Goal: Information Seeking & Learning: Learn about a topic

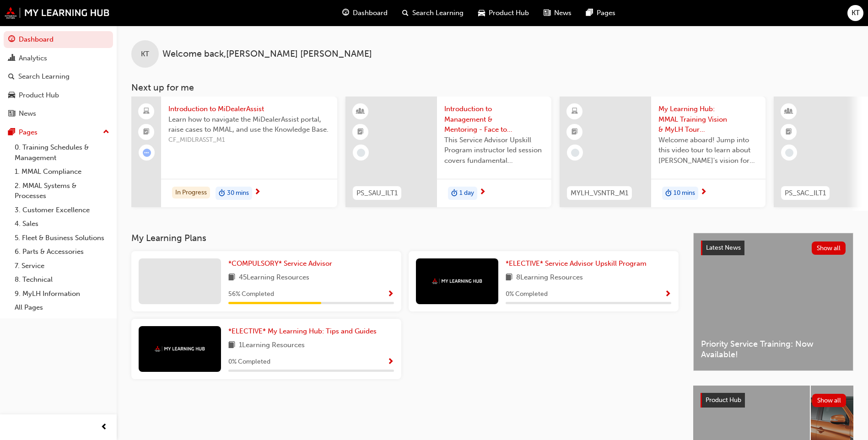
drag, startPoint x: 0, startPoint y: 0, endPoint x: 279, endPoint y: 273, distance: 390.4
click at [279, 273] on div "*COMPULSORY* Service Advisor 45 Learning Resources 56 % Completed" at bounding box center [311, 282] width 166 height 46
click at [282, 268] on span "*COMPULSORY* Service Advisor" at bounding box center [280, 264] width 104 height 8
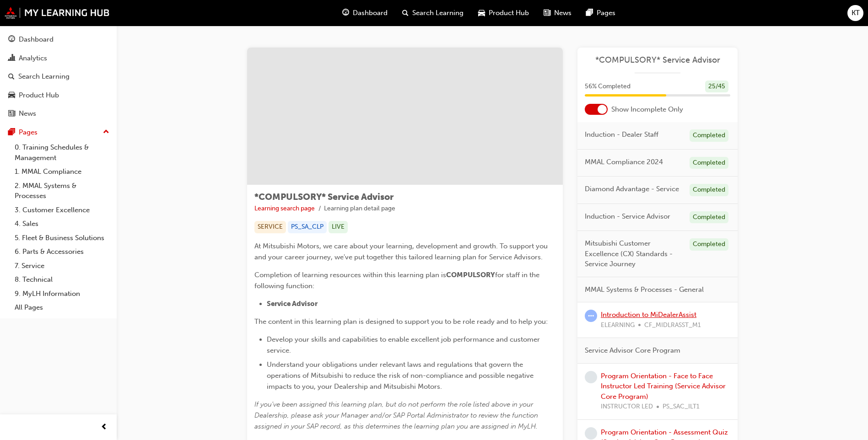
click at [658, 312] on link "Introduction to MiDealerAssist" at bounding box center [649, 315] width 96 height 8
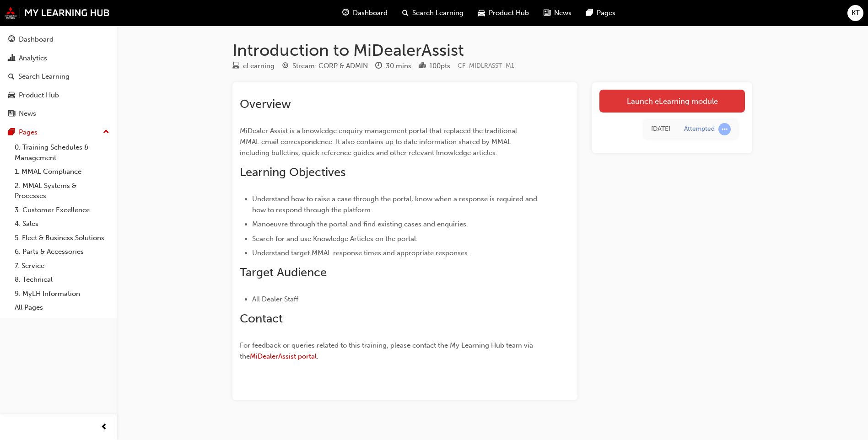
click at [646, 97] on link "Launch eLearning module" at bounding box center [673, 101] width 146 height 23
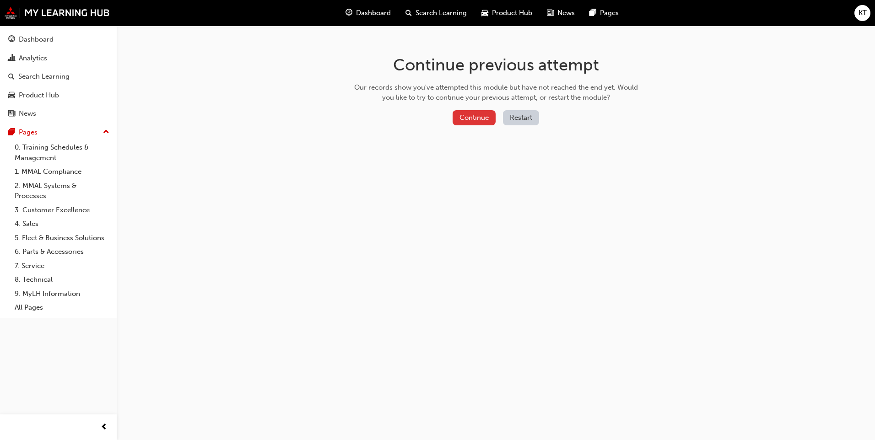
click at [476, 114] on button "Continue" at bounding box center [474, 117] width 43 height 15
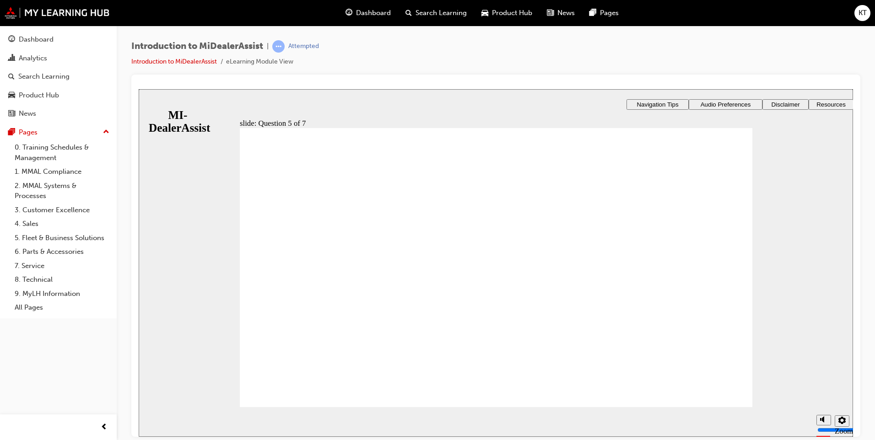
click at [216, 200] on div "slide: Question 5 of 7 Rectangle 1 Rectangle 2 Question 5 of 7 Where would you …" at bounding box center [496, 263] width 715 height 348
click at [177, 102] on div "slide: Question 5 of 7 Rectangle 1 Rectangle 2 Question 5 of 7 Where would you …" at bounding box center [496, 263] width 715 height 348
click at [85, 135] on div "Pages" at bounding box center [58, 132] width 100 height 11
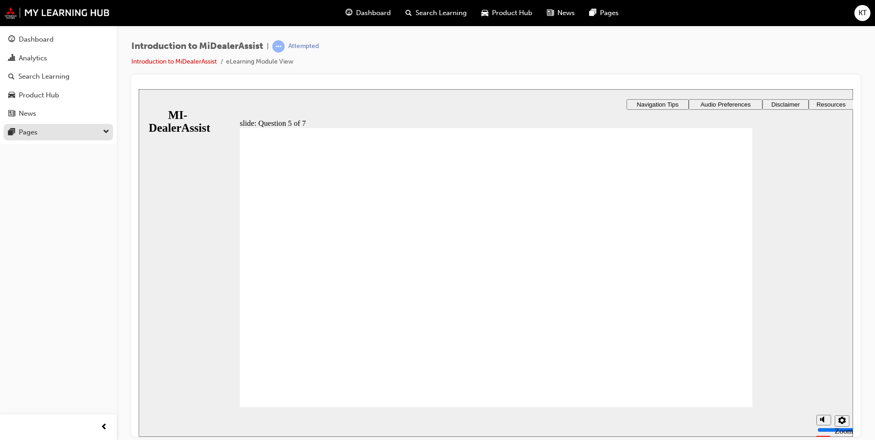
click at [89, 135] on div "Pages" at bounding box center [58, 132] width 100 height 11
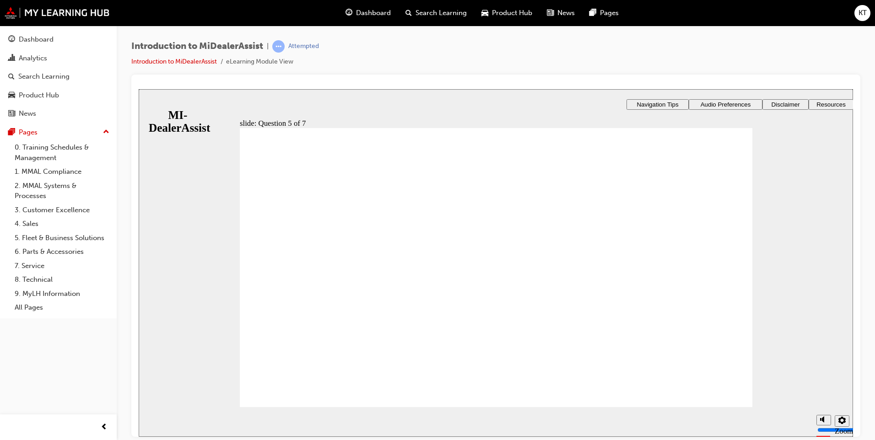
click at [701, 102] on span "Audio Preferences" at bounding box center [726, 104] width 50 height 7
click at [637, 102] on span "Navigation Tips" at bounding box center [658, 104] width 42 height 7
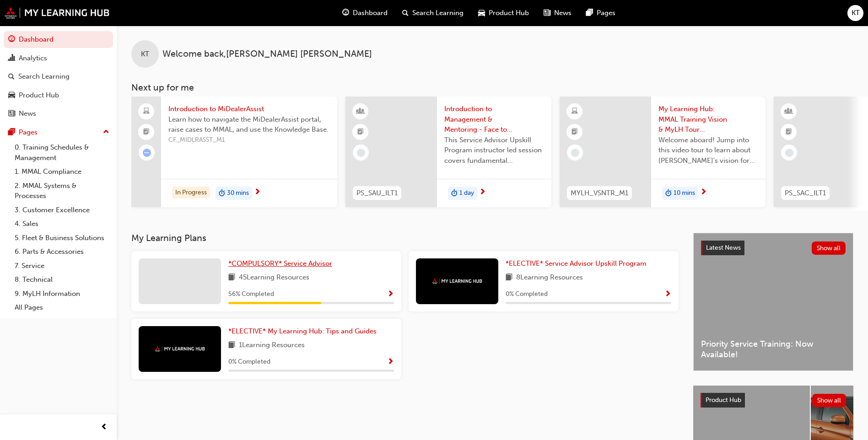
click at [271, 265] on span "*COMPULSORY* Service Advisor" at bounding box center [280, 264] width 104 height 8
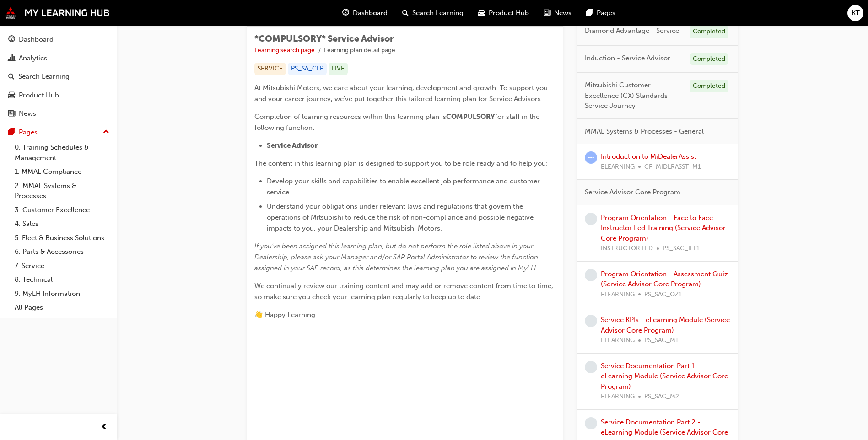
scroll to position [123, 0]
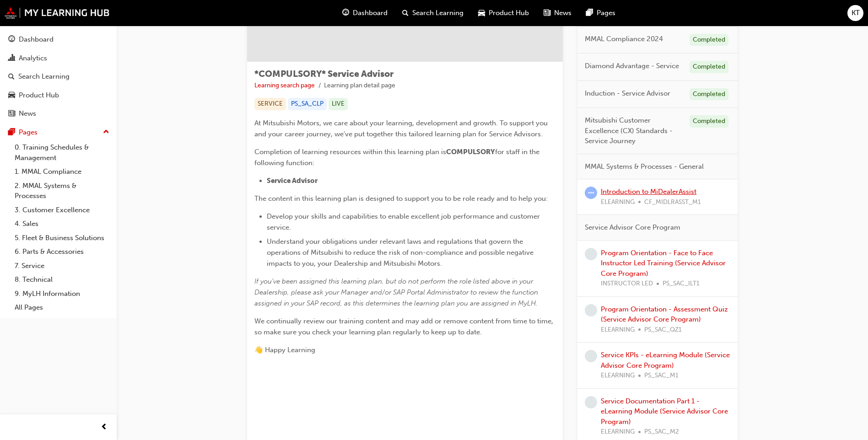
click at [649, 192] on link "Introduction to MiDealerAssist" at bounding box center [649, 192] width 96 height 8
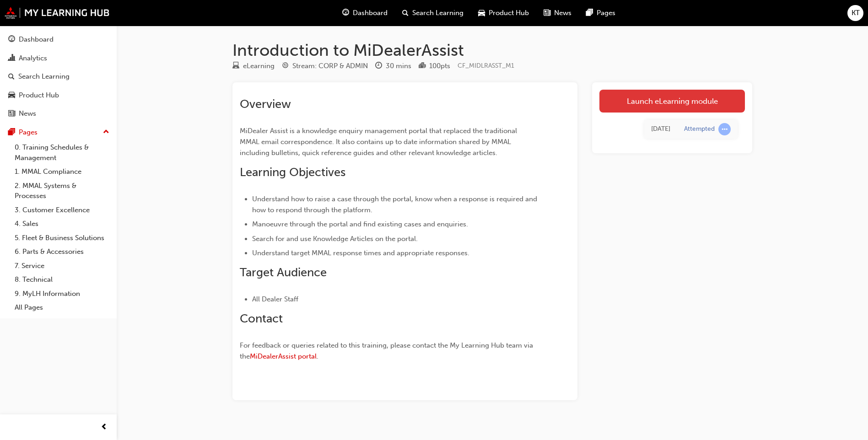
click at [670, 98] on link "Launch eLearning module" at bounding box center [673, 101] width 146 height 23
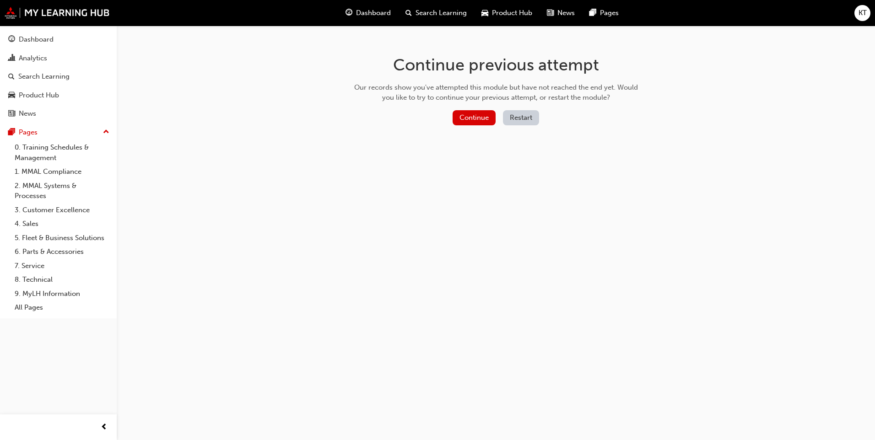
click at [501, 115] on div "Continue Restart" at bounding box center [496, 119] width 290 height 19
click at [517, 118] on button "Restart" at bounding box center [521, 117] width 36 height 15
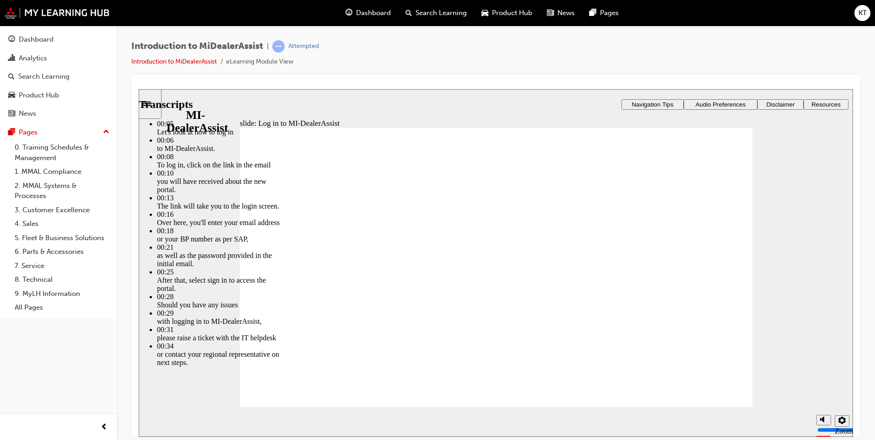
type input "42"
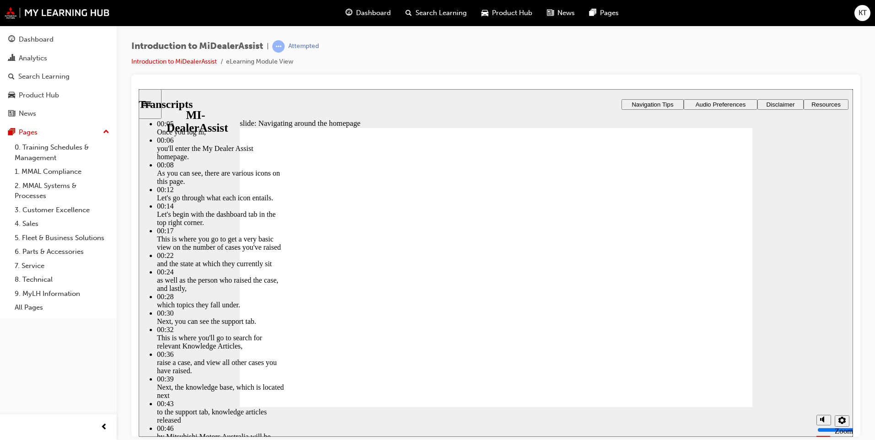
type input "144"
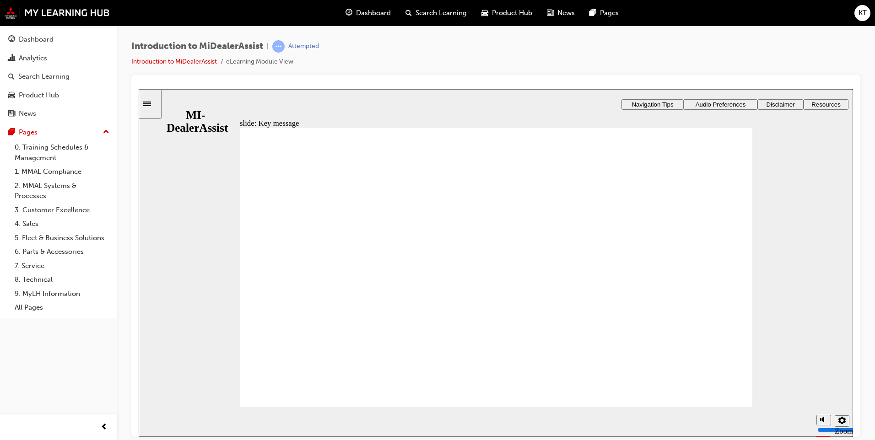
radio input "true"
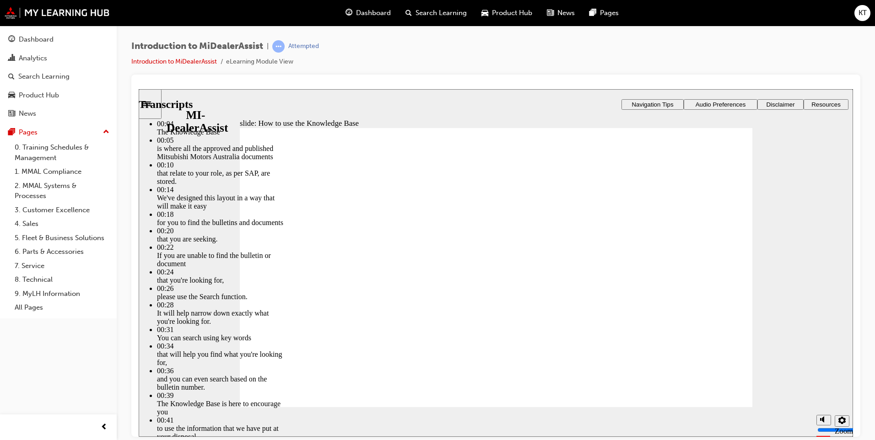
type input "51"
click at [718, 408] on section "Playback Speed 2 1.75 1.5 1.25" at bounding box center [496, 422] width 715 height 30
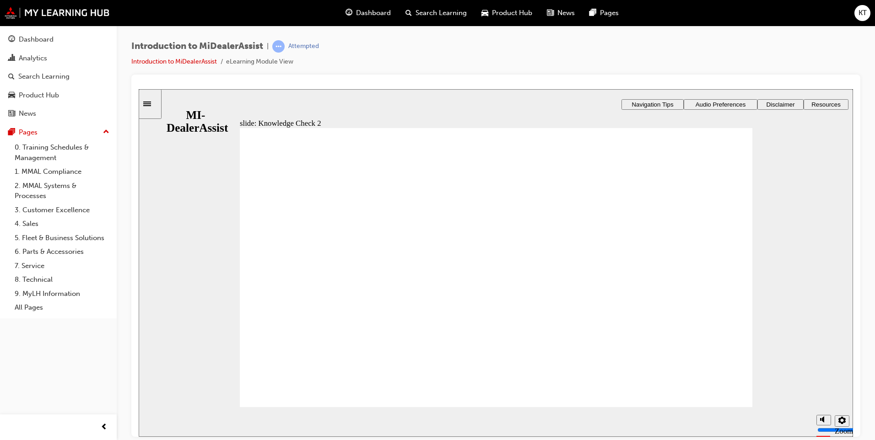
radio input "false"
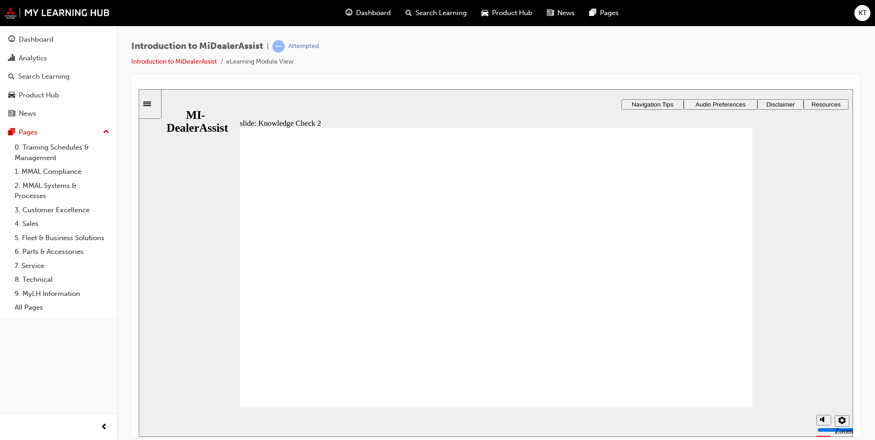
radio input "true"
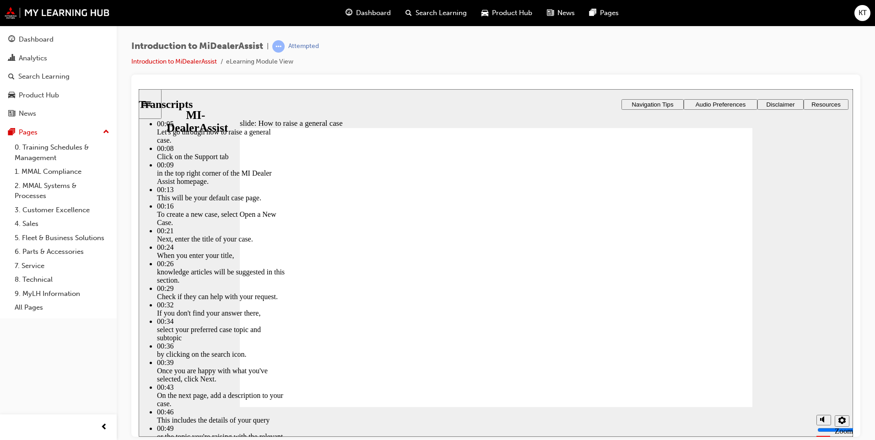
type input "85"
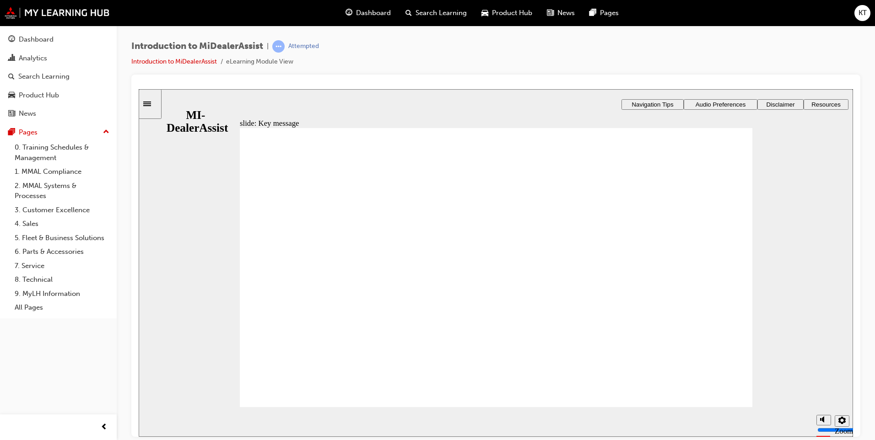
checkbox input "true"
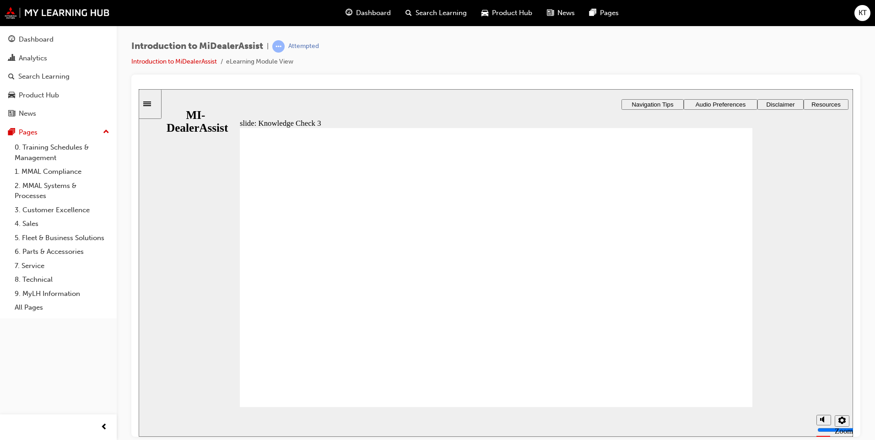
checkbox input "true"
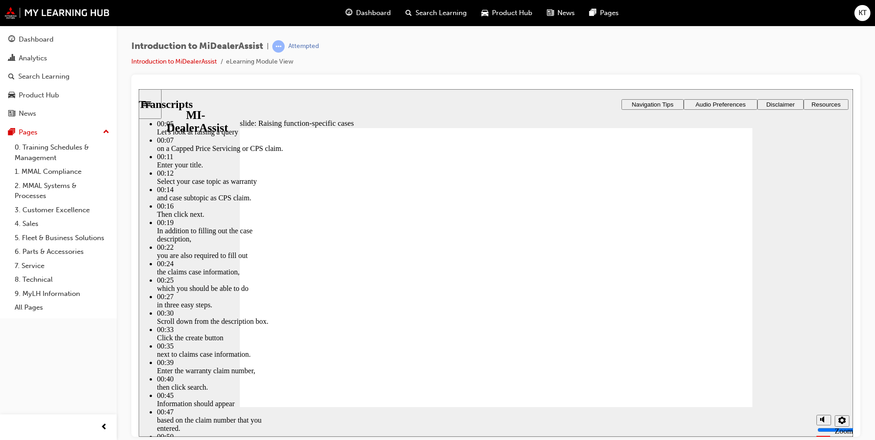
drag, startPoint x: 627, startPoint y: 376, endPoint x: 671, endPoint y: 376, distance: 43.9
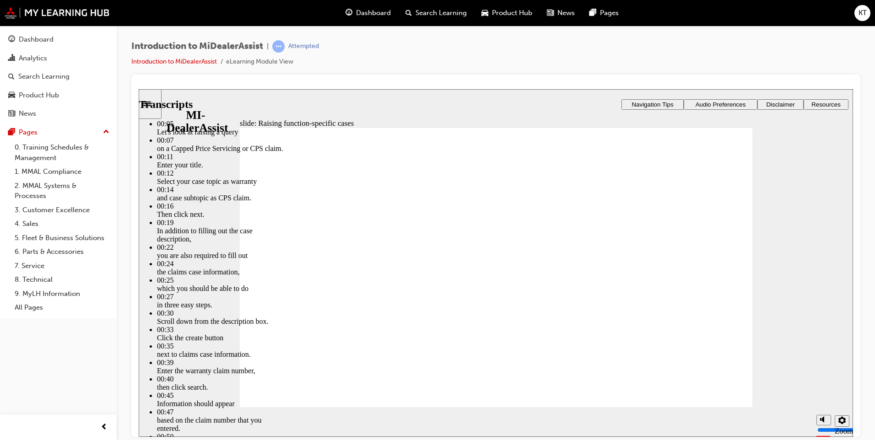
type input "72"
type input "1"
type input "72"
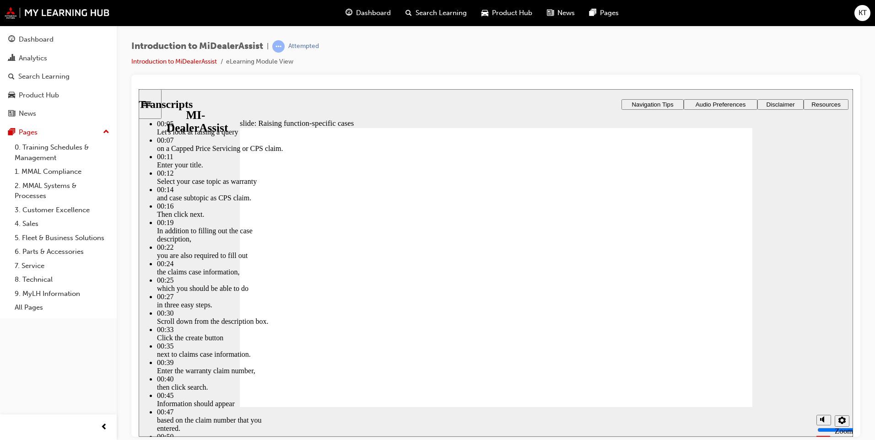
type input "1"
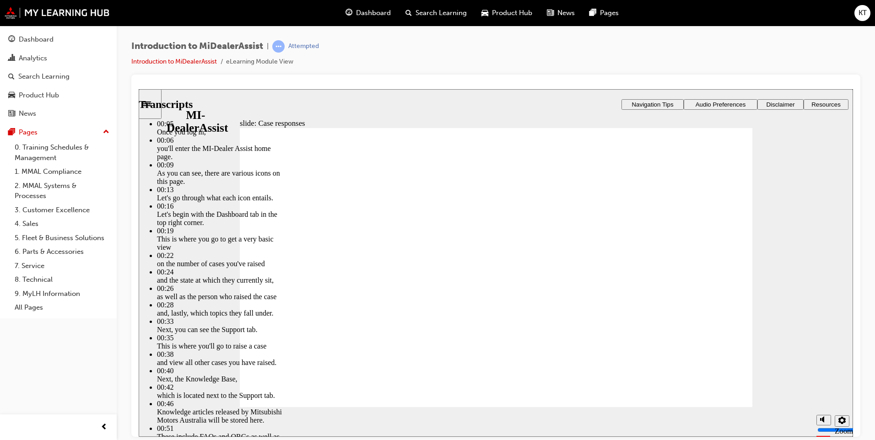
type input "2"
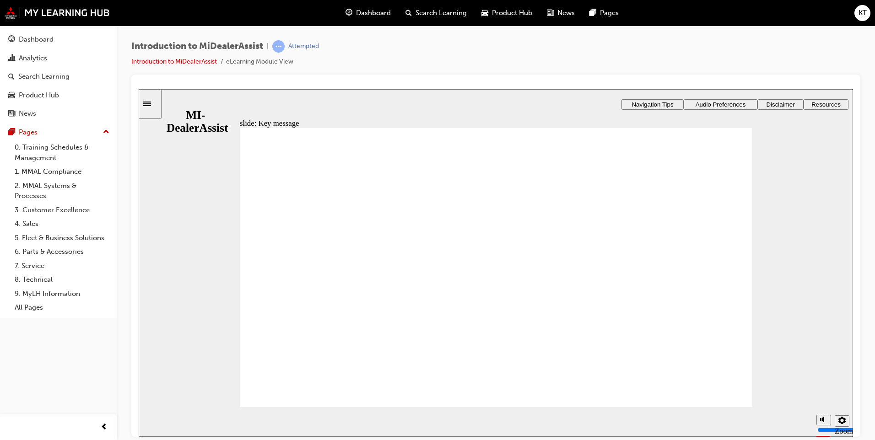
drag, startPoint x: 363, startPoint y: 395, endPoint x: 320, endPoint y: 364, distance: 53.9
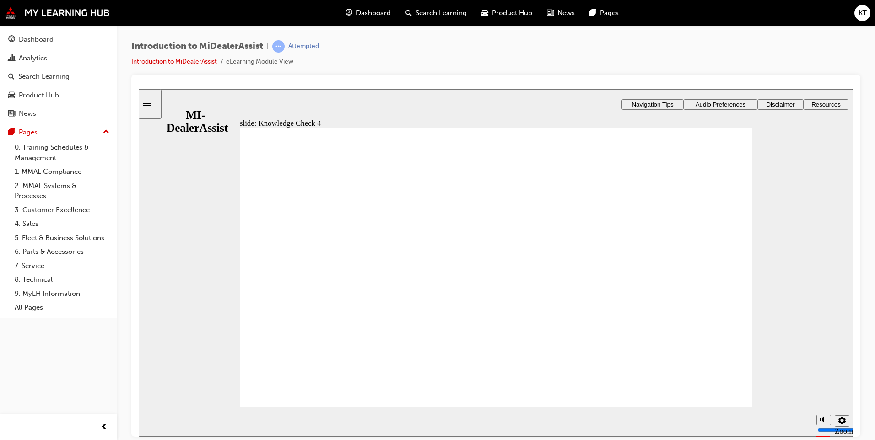
radio input "false"
radio input "true"
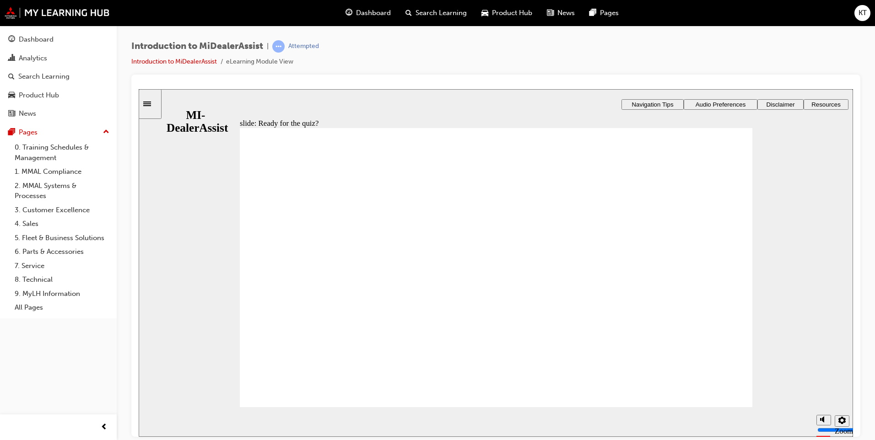
radio input "true"
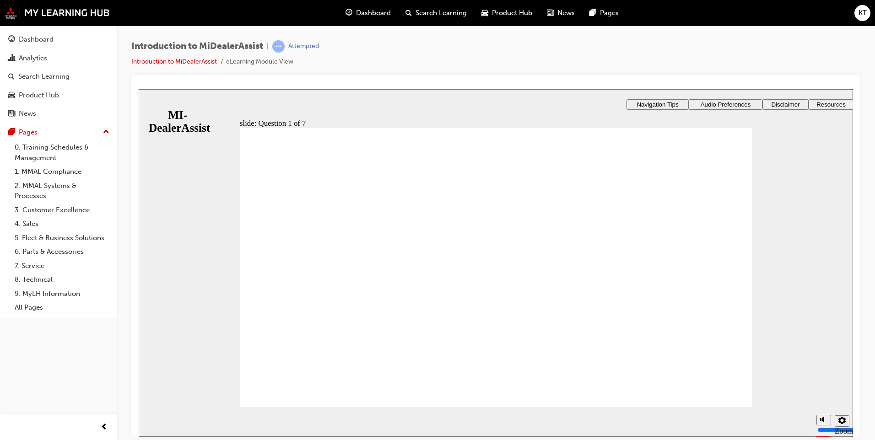
radio input "true"
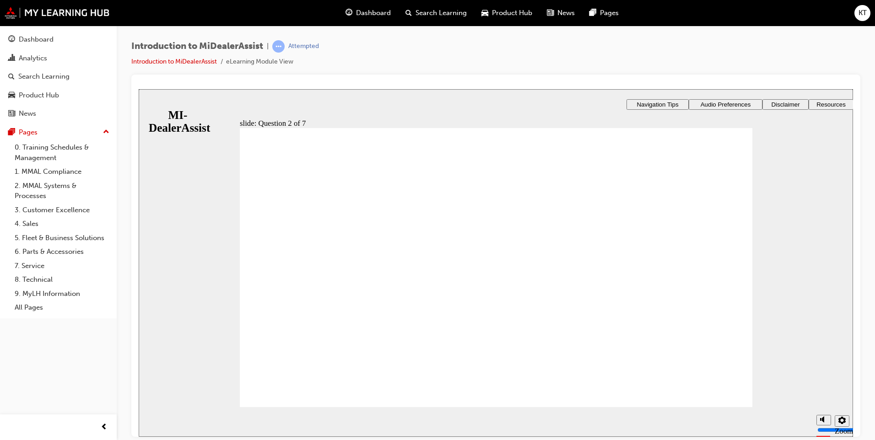
radio input "true"
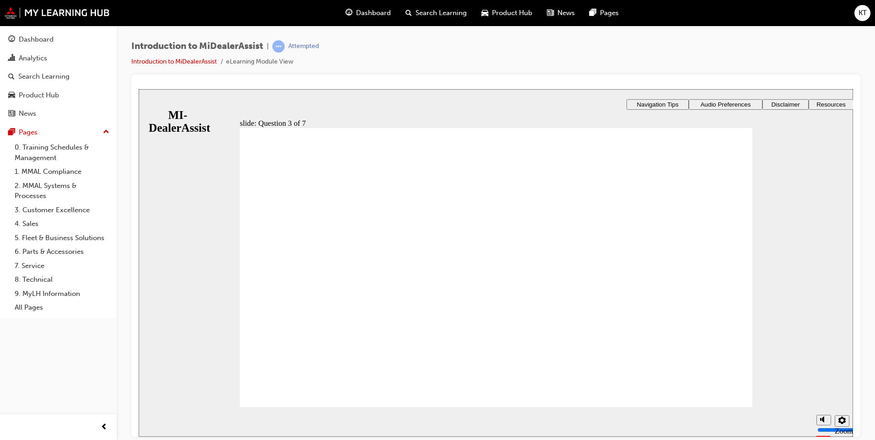
click at [516, 210] on div "slide: Question 4 of 7 Support tab Knowledge Base Notifications Cases Awaiting …" at bounding box center [496, 288] width 715 height 398
click at [572, 344] on div "slide: Question 4 of 7 Support tab Knowledge Base Notifications Cases Awaiting …" at bounding box center [496, 288] width 715 height 398
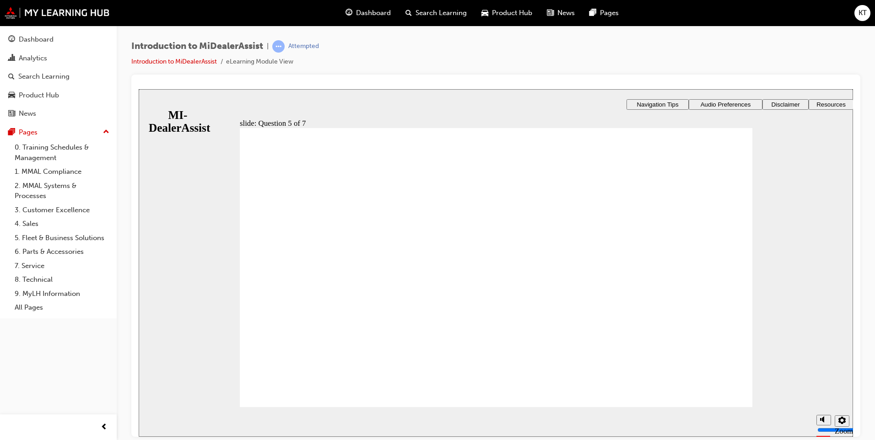
radio input "true"
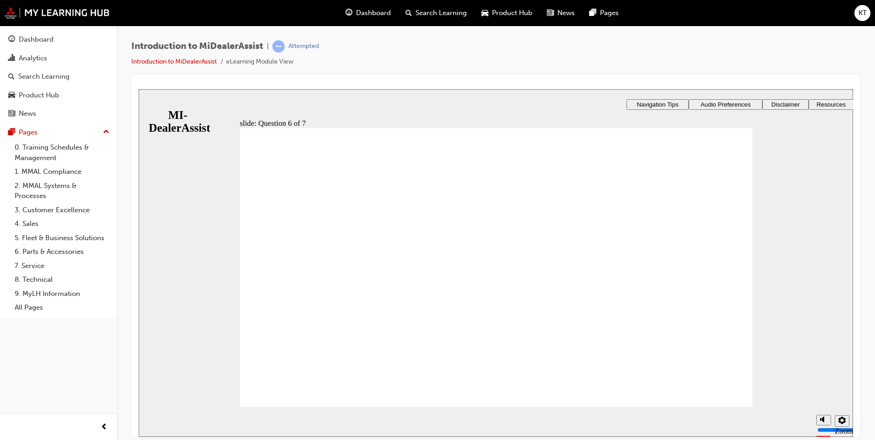
checkbox input "true"
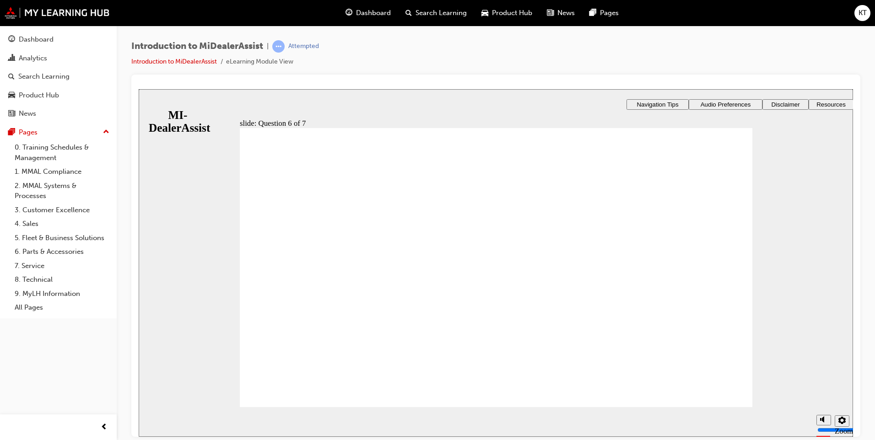
radio input "true"
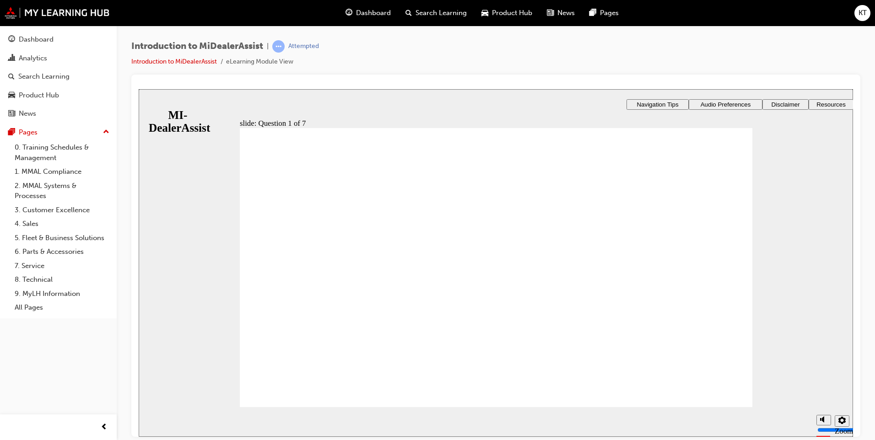
radio input "true"
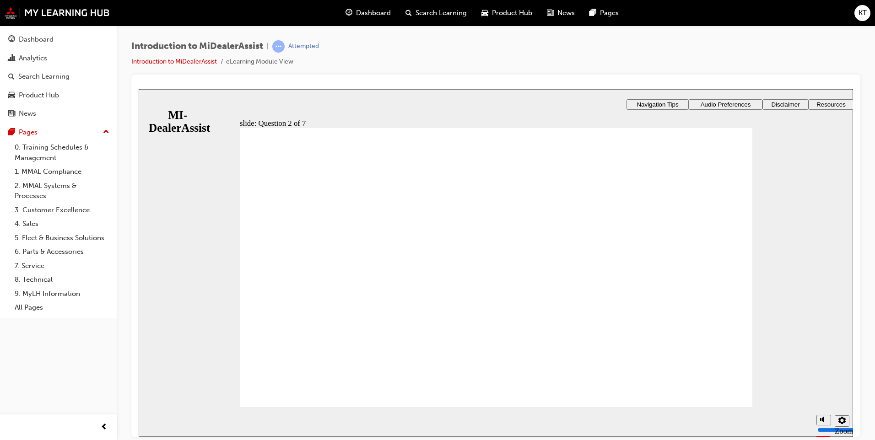
radio input "true"
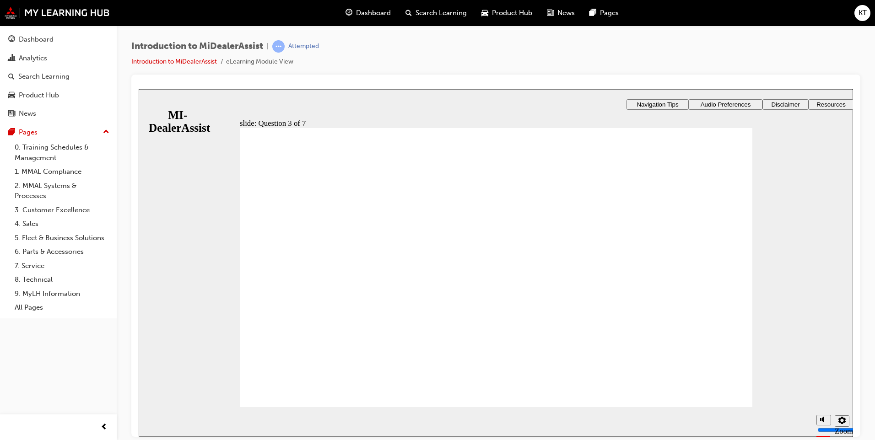
radio input "true"
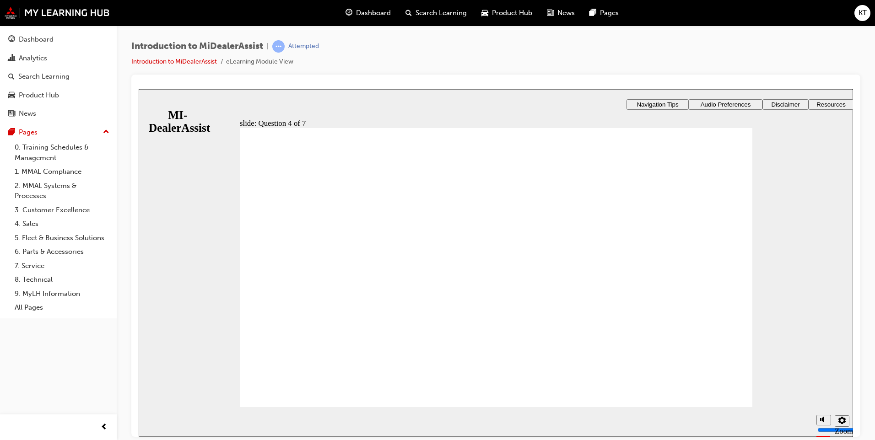
radio input "true"
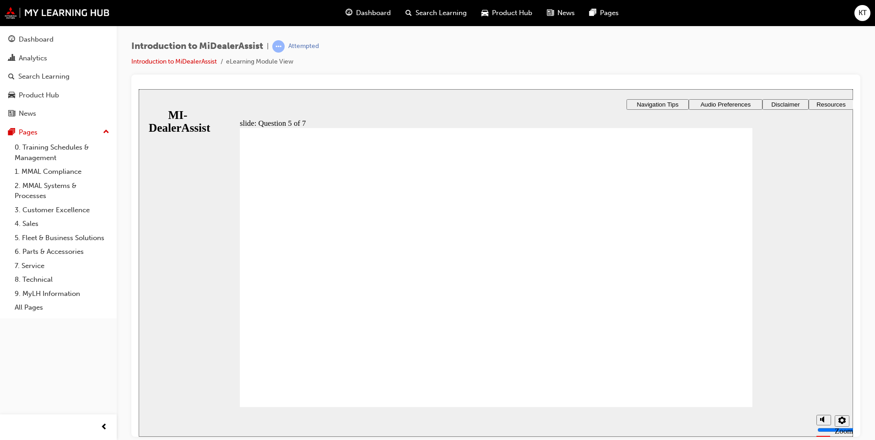
drag, startPoint x: 734, startPoint y: 390, endPoint x: 738, endPoint y: 396, distance: 7.2
drag, startPoint x: 248, startPoint y: 184, endPoint x: 284, endPoint y: 188, distance: 36.8
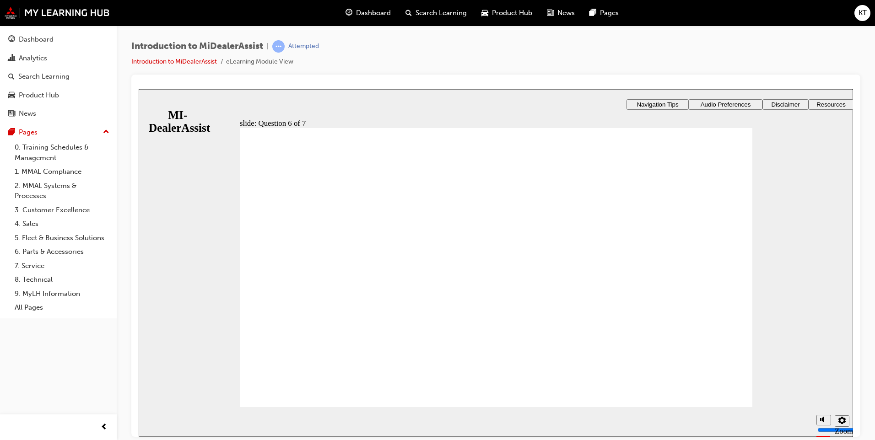
drag, startPoint x: 246, startPoint y: 180, endPoint x: 290, endPoint y: 185, distance: 44.7
checkbox input "true"
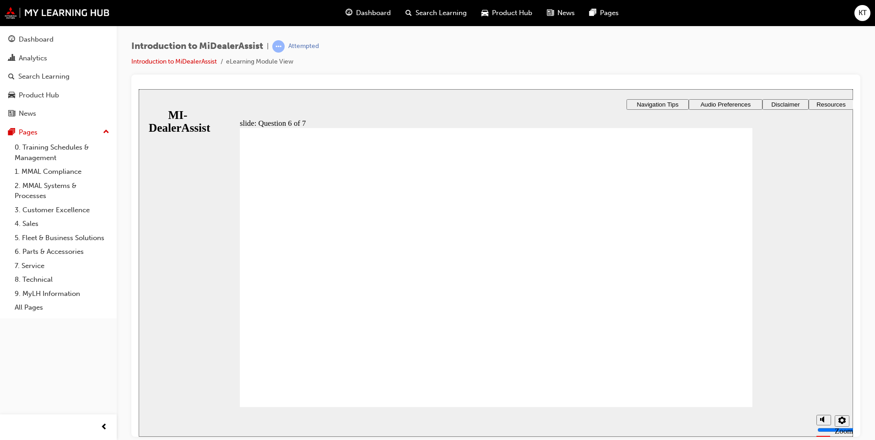
checkbox input "true"
click at [235, 74] on div "Introduction to MiDealerAssist | Attempted Introduction to MiDealerAssist eLear…" at bounding box center [495, 57] width 729 height 34
click at [780, 114] on div "slide: Question 6 of 7 Rectangle 1 Rectangle 3 Question 6 of 7 How can you sear…" at bounding box center [496, 263] width 715 height 348
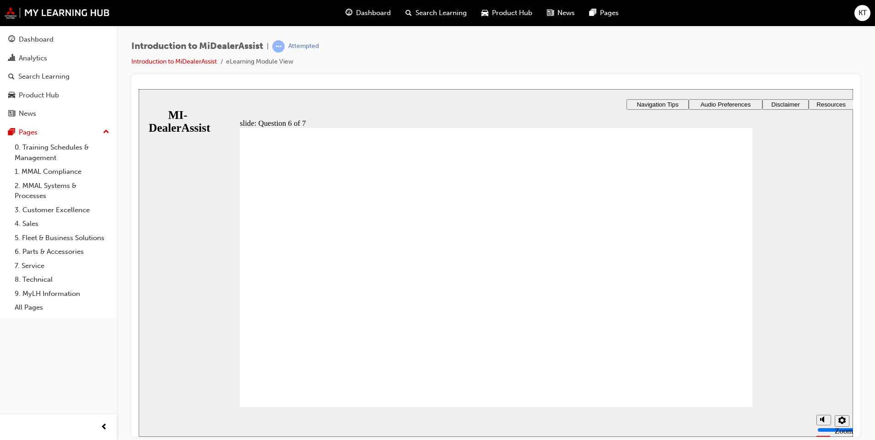
radio input "true"
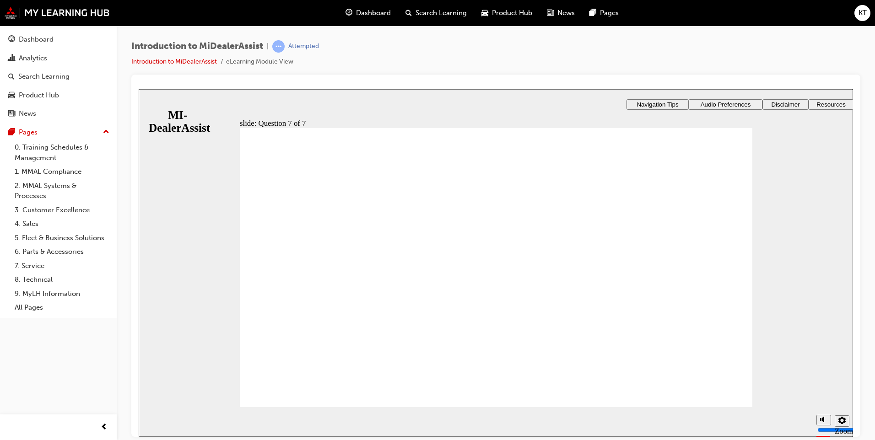
radio input "true"
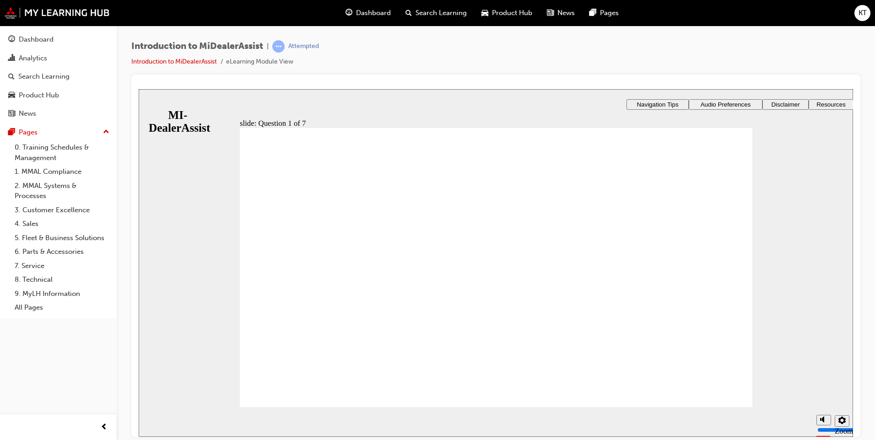
radio input "true"
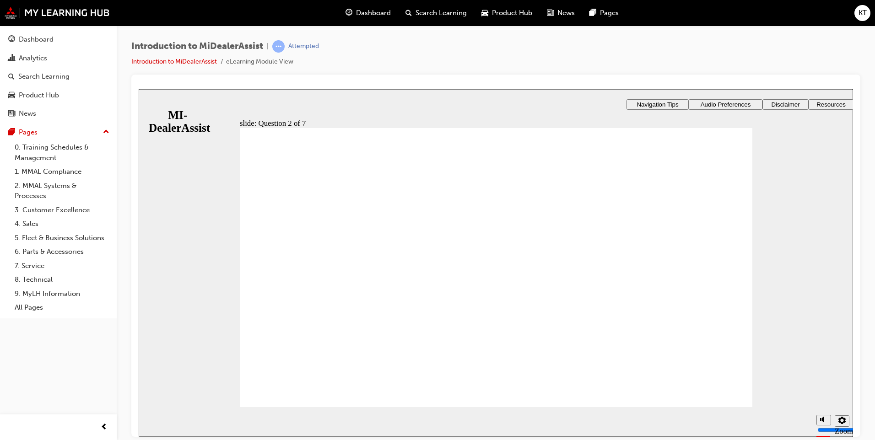
radio input "true"
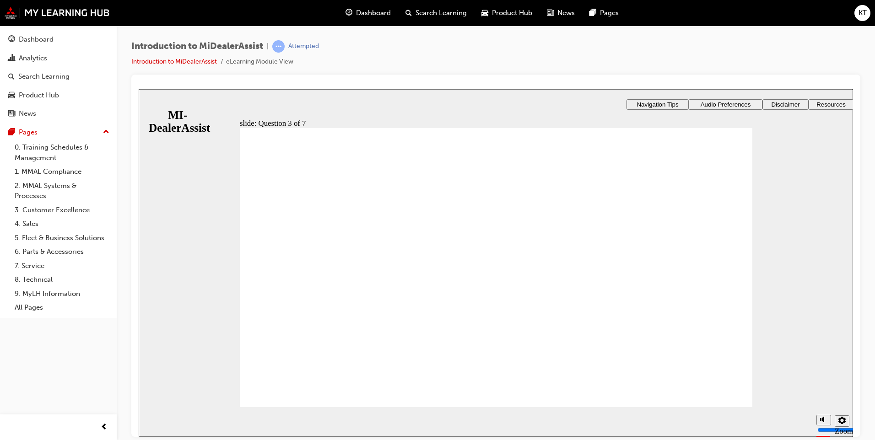
click at [608, 264] on div "​29%​ slide: Question 4 of 7 Support tab Knowledge Base Notifications Cases Awa…" at bounding box center [496, 288] width 715 height 398
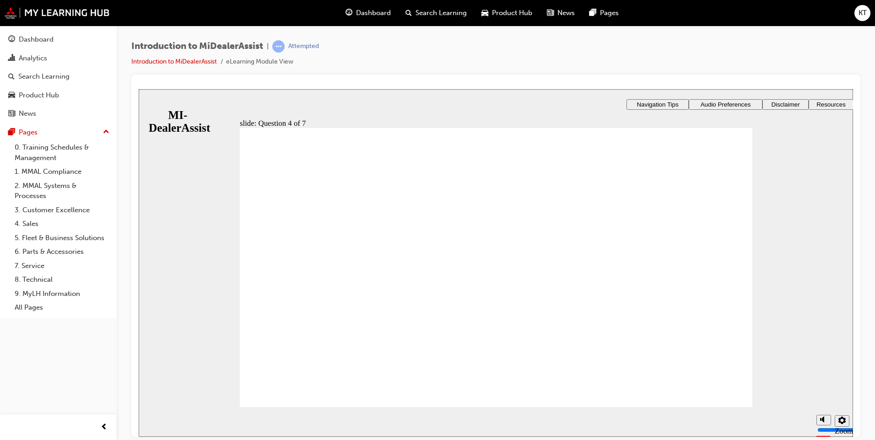
radio input "true"
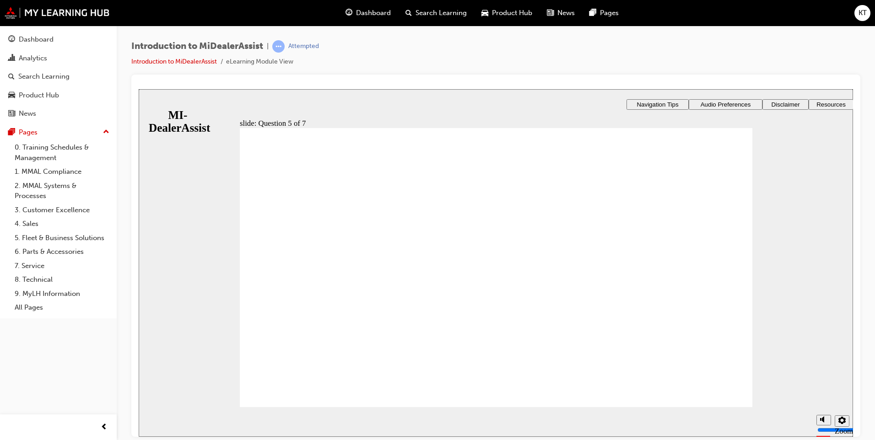
checkbox input "false"
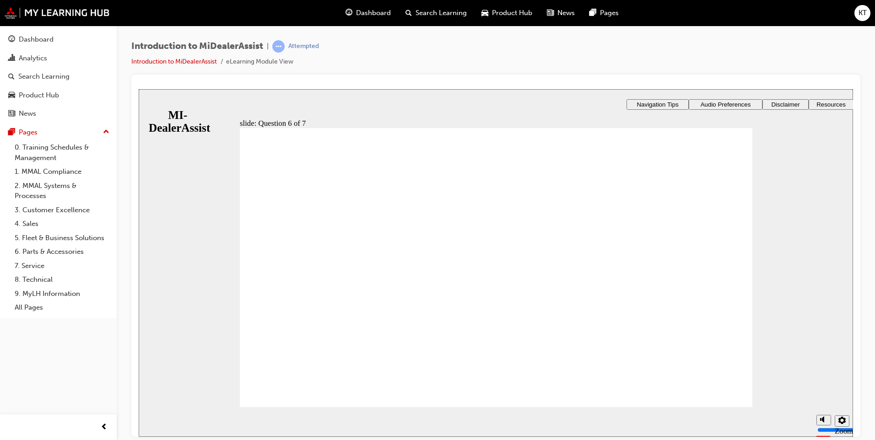
checkbox input "true"
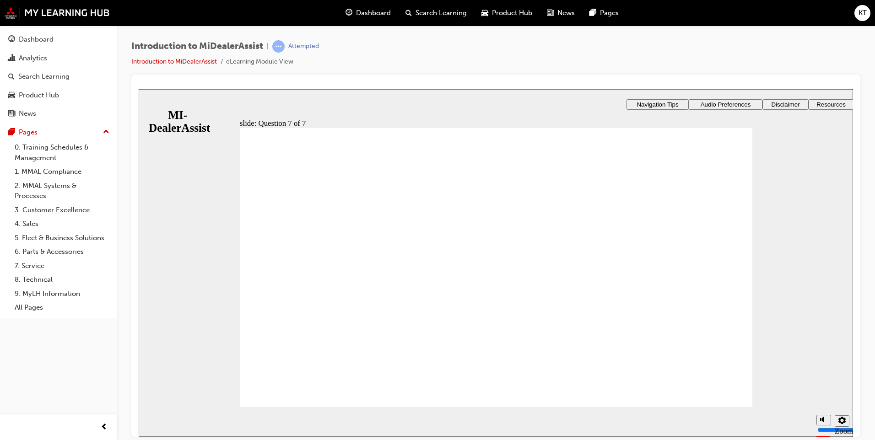
radio input "true"
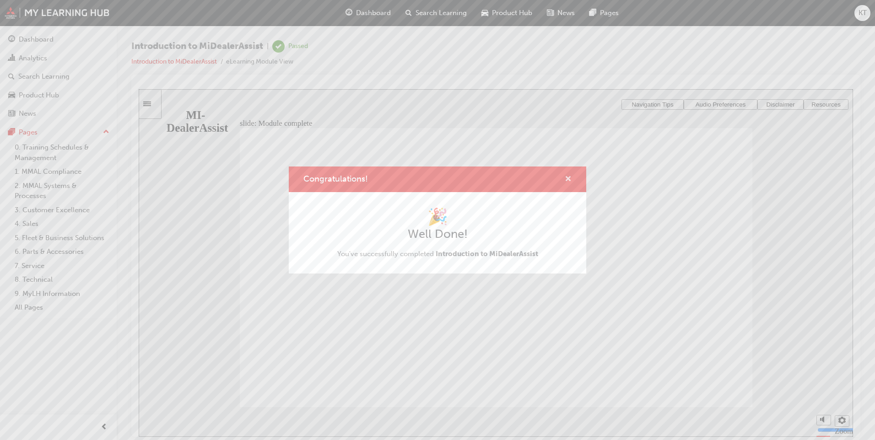
click at [565, 182] on span "cross-icon" at bounding box center [568, 180] width 7 height 8
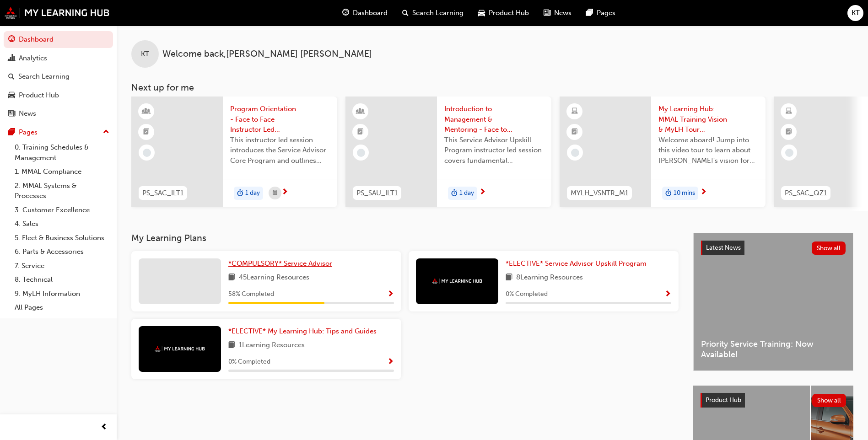
click at [306, 266] on span "*COMPULSORY* Service Advisor" at bounding box center [280, 264] width 104 height 8
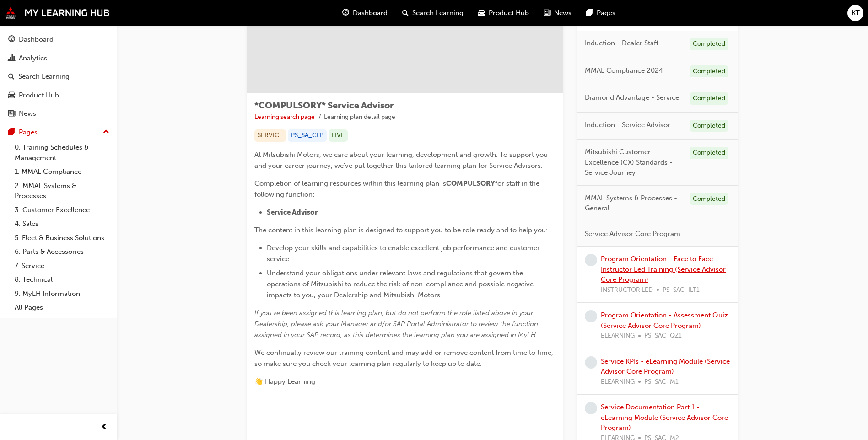
click at [652, 270] on link "Program Orientation - Face to Face Instructor Led Training (Service Advisor Cor…" at bounding box center [663, 269] width 125 height 29
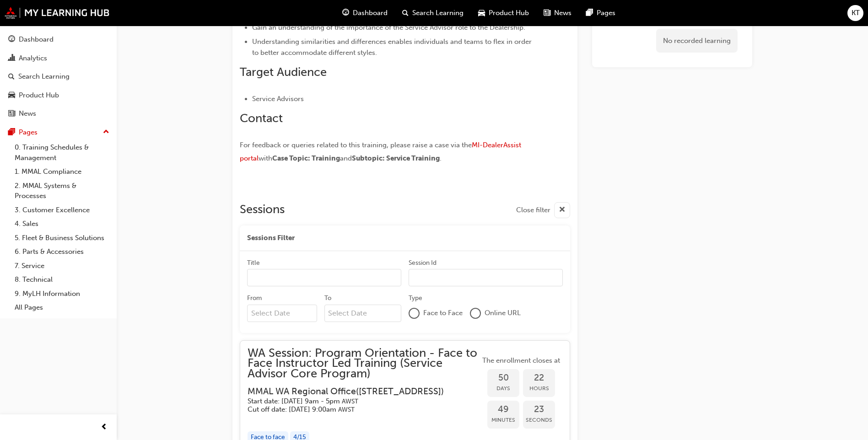
scroll to position [641, 0]
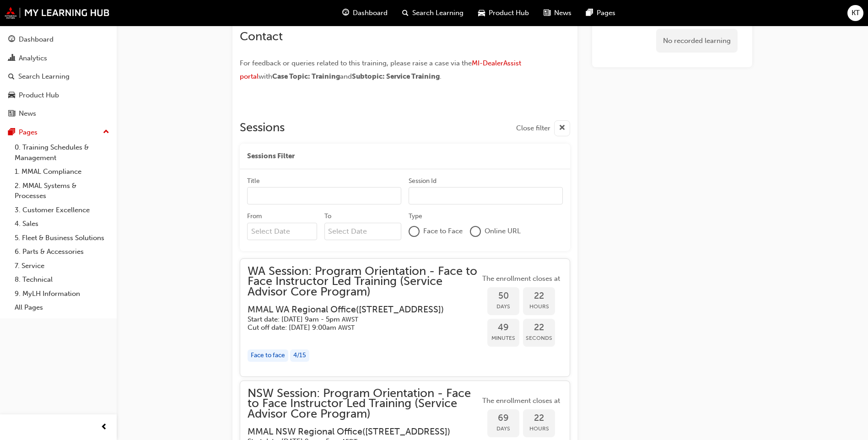
click at [280, 187] on input "Title" at bounding box center [324, 195] width 154 height 17
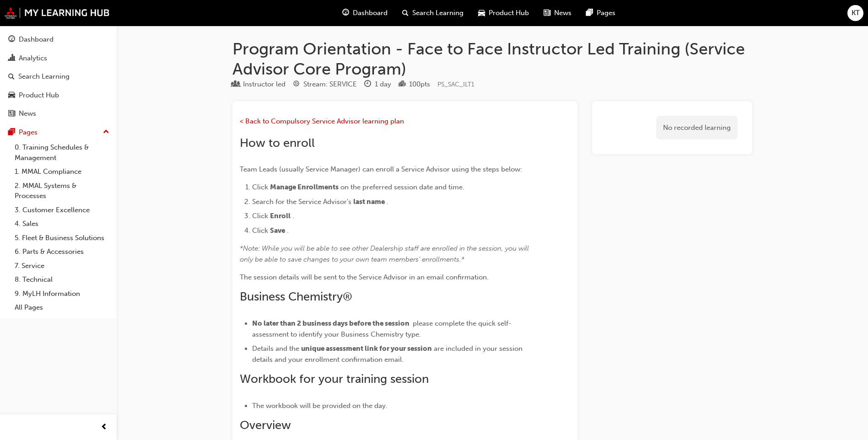
scroll to position [0, 0]
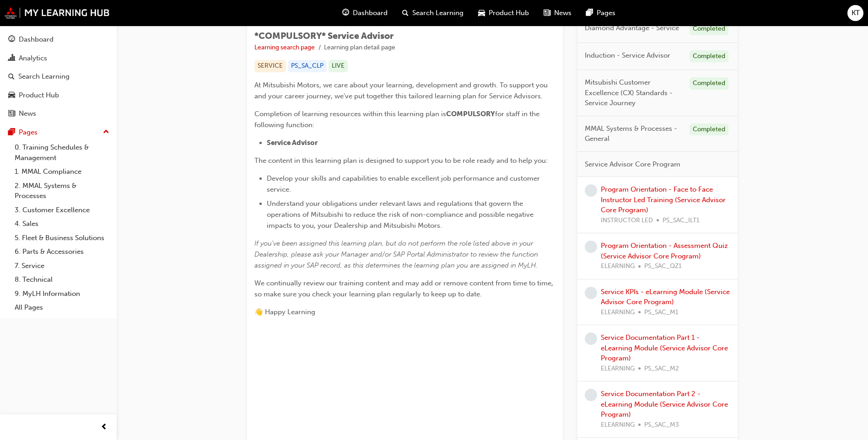
scroll to position [183, 0]
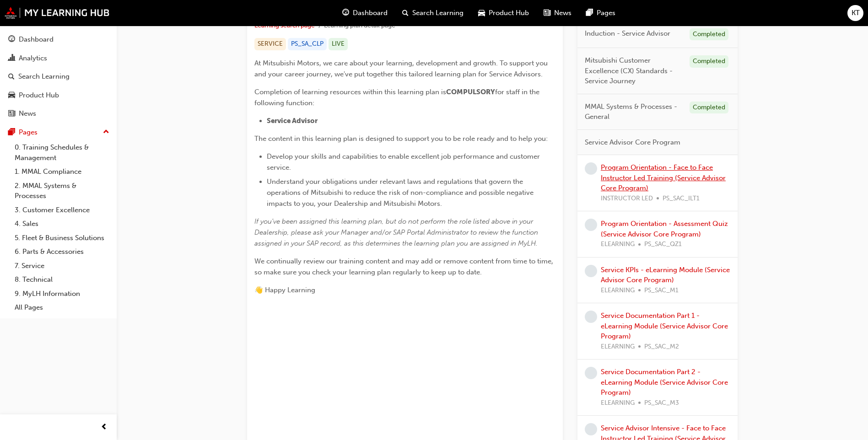
click at [657, 176] on link "Program Orientation - Face to Face Instructor Led Training (Service Advisor Cor…" at bounding box center [663, 177] width 125 height 29
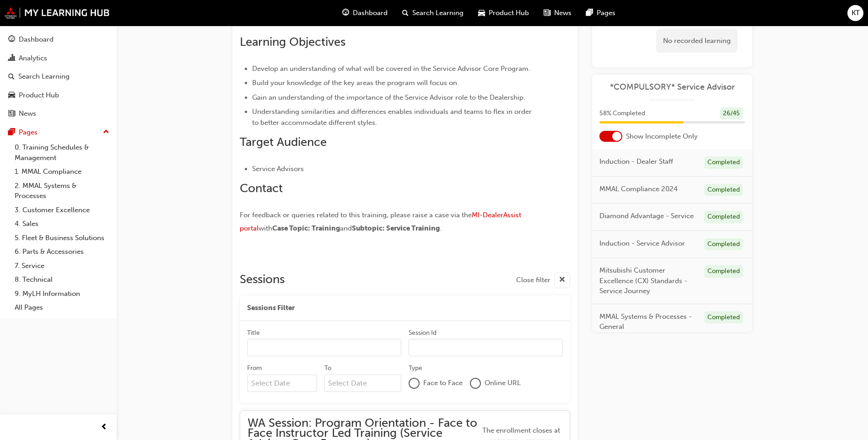
scroll to position [488, 0]
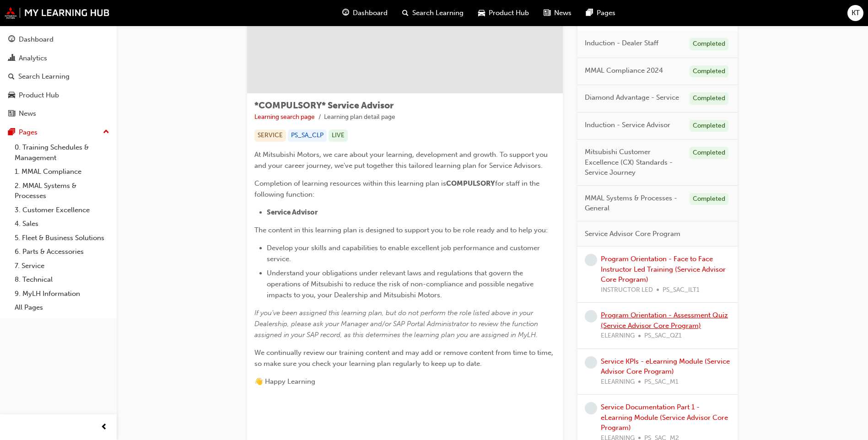
click at [639, 318] on link "Program Orientation - Assessment Quiz (Service Advisor Core Program)" at bounding box center [664, 320] width 127 height 19
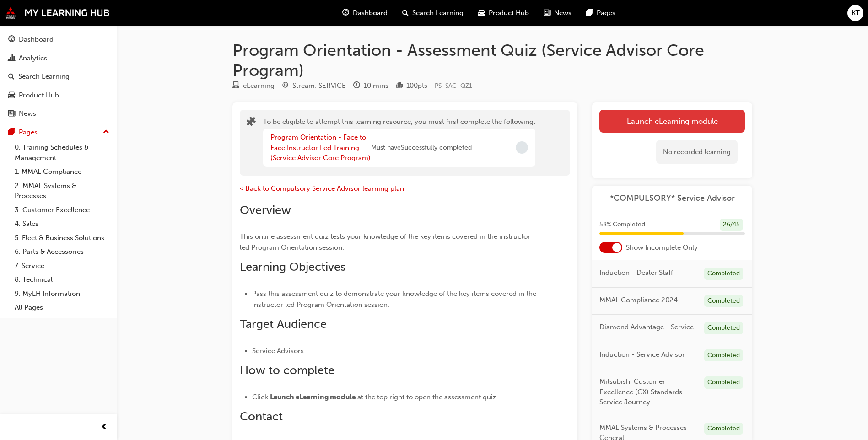
click at [657, 126] on button "Launch eLearning module" at bounding box center [673, 121] width 146 height 23
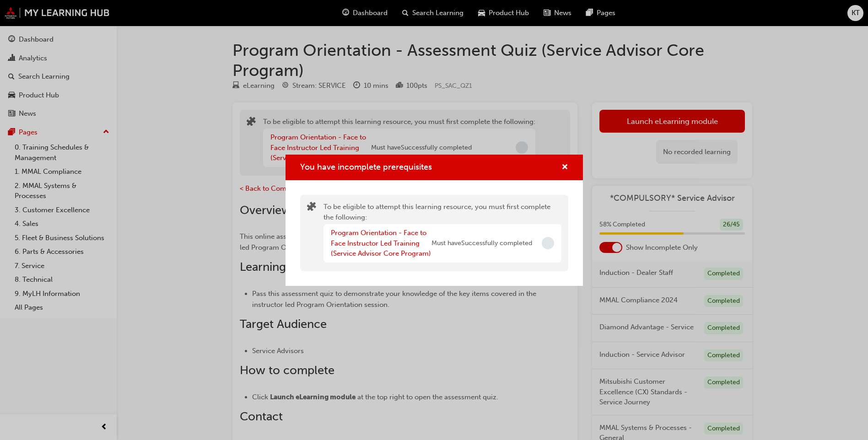
click at [543, 243] on span "Incomplete" at bounding box center [548, 243] width 12 height 12
click at [561, 173] on div "You have incomplete prerequisites" at bounding box center [435, 168] width 298 height 26
click at [566, 164] on span "cross-icon" at bounding box center [565, 168] width 7 height 8
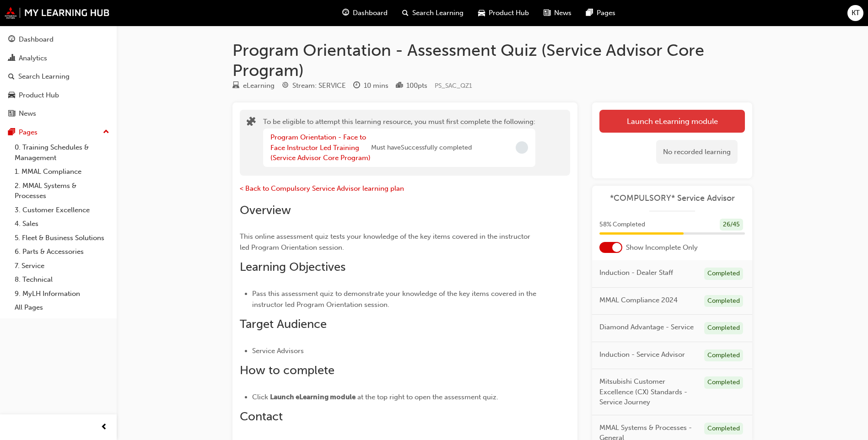
click at [618, 124] on button "Launch eLearning module" at bounding box center [673, 121] width 146 height 23
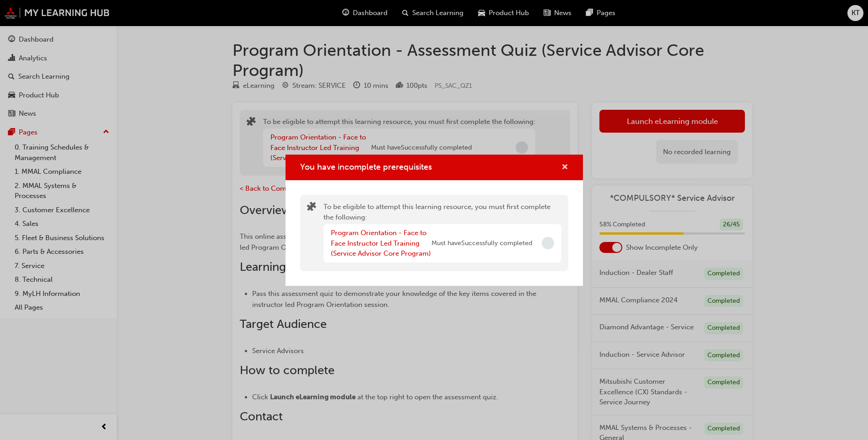
click at [564, 168] on span "cross-icon" at bounding box center [565, 168] width 7 height 8
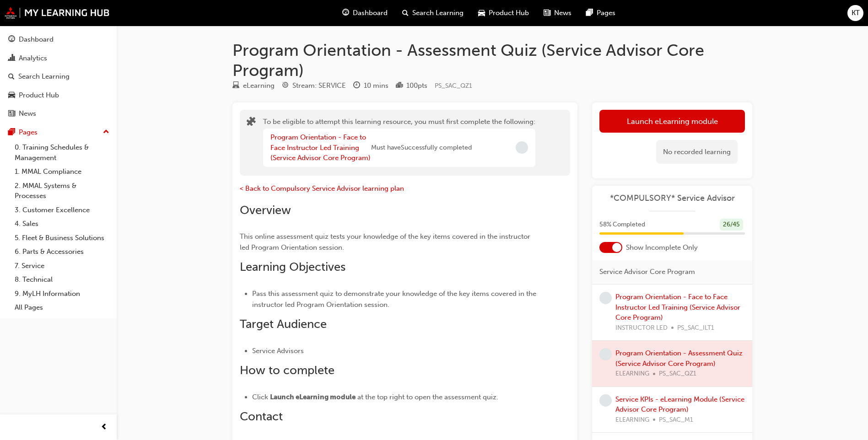
scroll to position [92, 0]
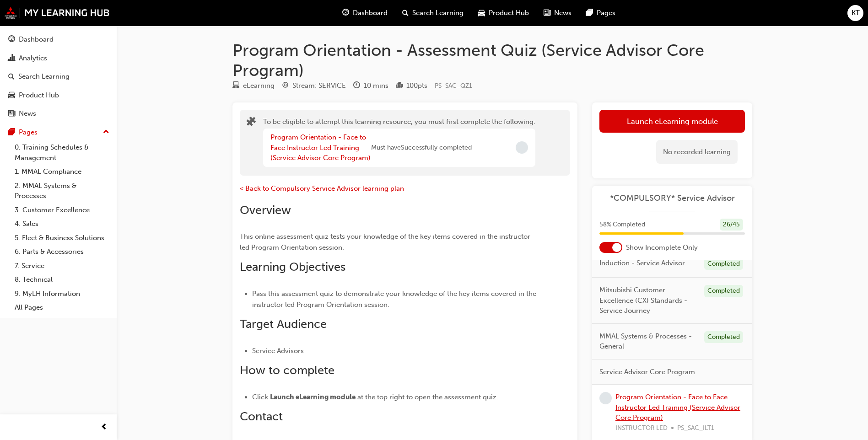
click at [672, 407] on link "Program Orientation - Face to Face Instructor Led Training (Service Advisor Cor…" at bounding box center [678, 407] width 125 height 29
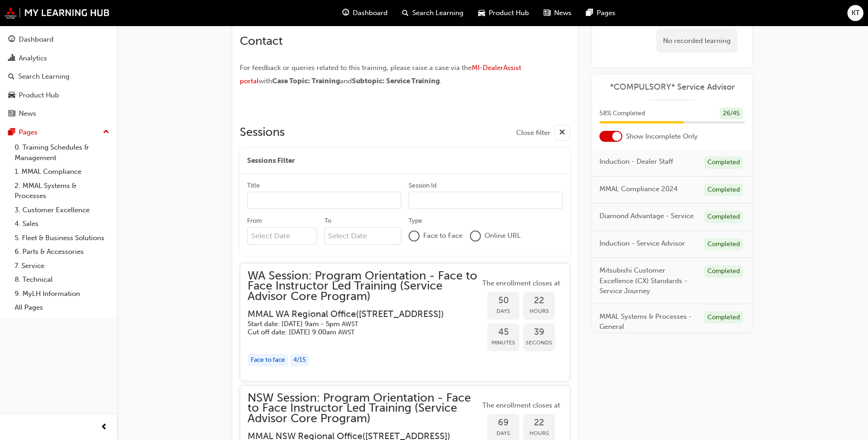
scroll to position [641, 0]
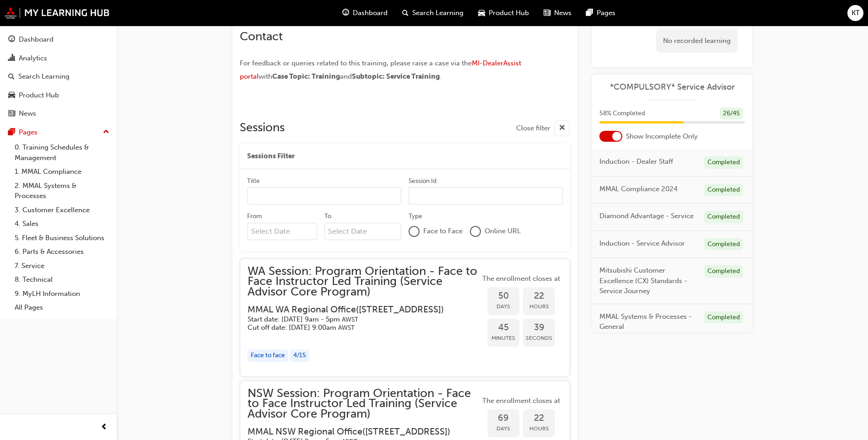
click at [308, 185] on div "Title" at bounding box center [324, 182] width 154 height 11
click at [308, 187] on input "Title" at bounding box center [324, 195] width 154 height 17
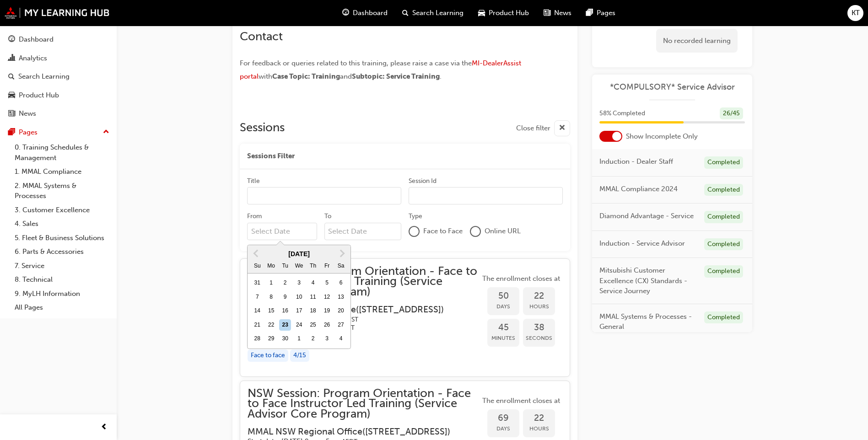
click at [301, 233] on input "From Previous Month Next Month September 2025 Su Mo Tu We Th Fr Sa 31 1 2 3 4 5…" at bounding box center [282, 231] width 70 height 17
click at [375, 244] on div "To" at bounding box center [363, 228] width 77 height 32
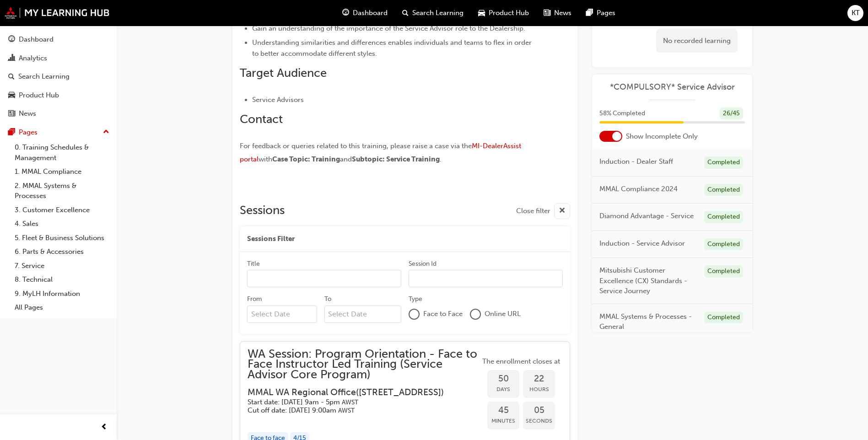
scroll to position [556, 0]
click at [478, 316] on div at bounding box center [475, 316] width 9 height 9
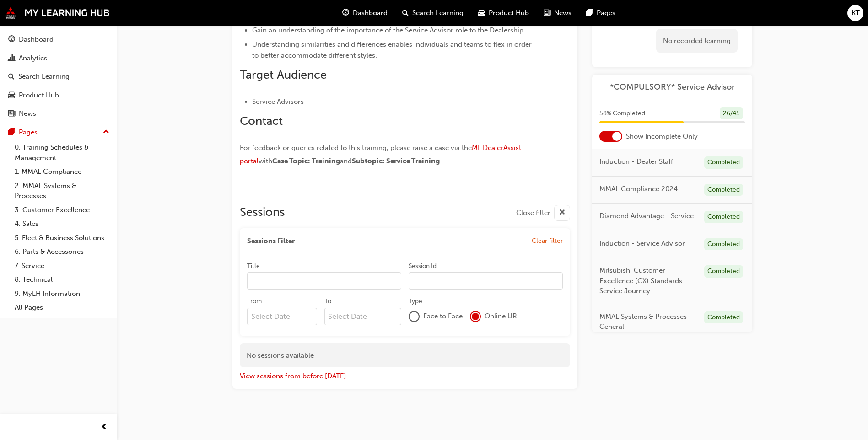
click at [422, 314] on div "Face to Face" at bounding box center [436, 316] width 54 height 11
click at [412, 316] on div at bounding box center [414, 316] width 9 height 9
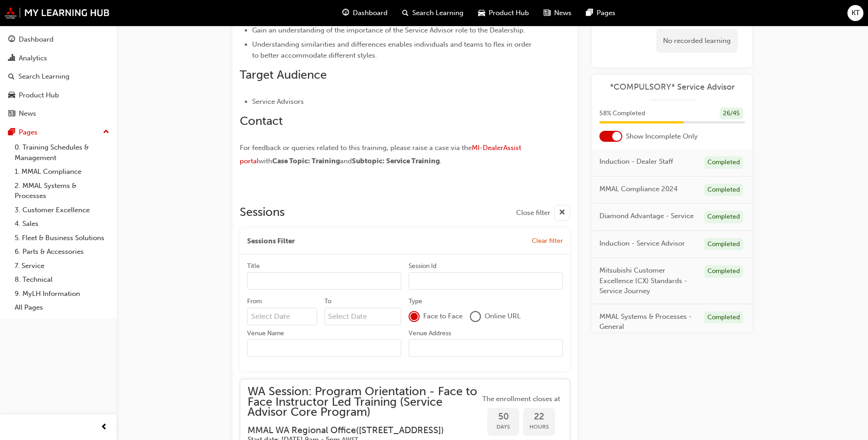
click at [479, 318] on div at bounding box center [475, 316] width 9 height 9
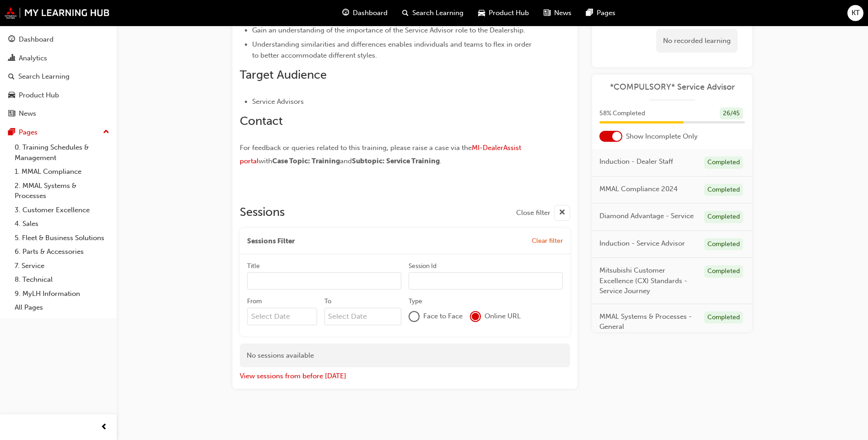
click at [412, 314] on div at bounding box center [414, 316] width 9 height 9
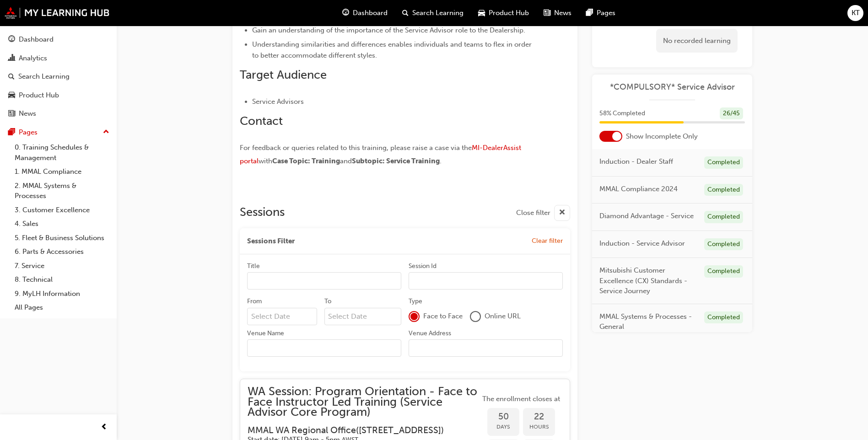
click at [427, 281] on input "Session Id" at bounding box center [486, 280] width 154 height 17
click at [334, 286] on input "Title" at bounding box center [324, 280] width 154 height 17
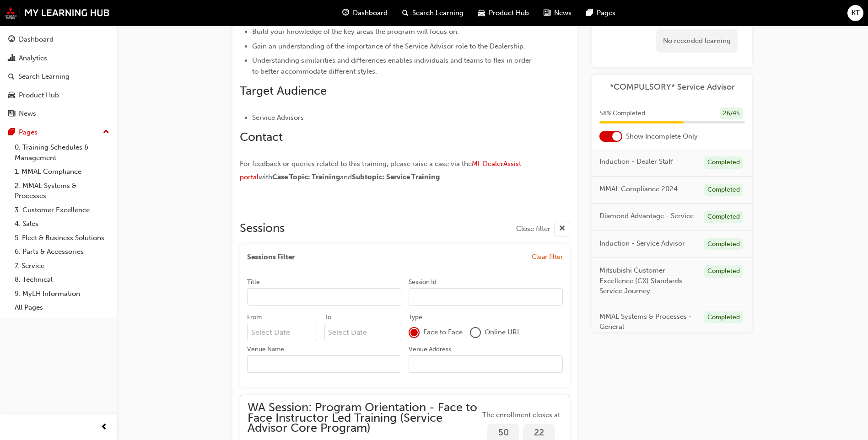
scroll to position [549, 0]
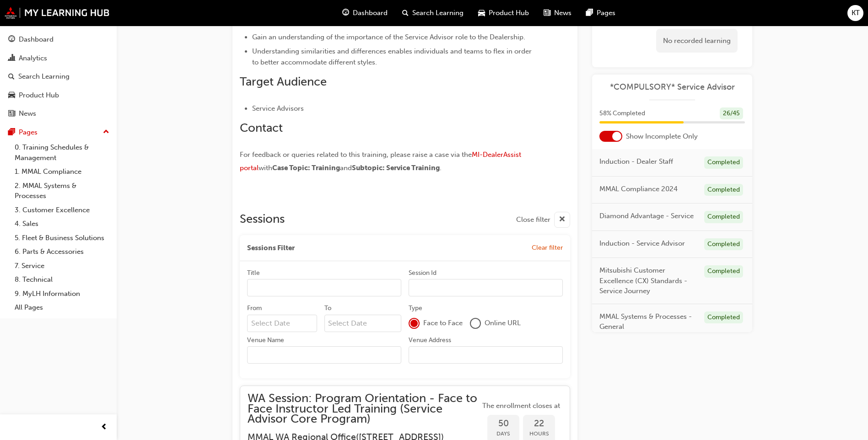
click at [568, 220] on div "button" at bounding box center [562, 220] width 16 height 16
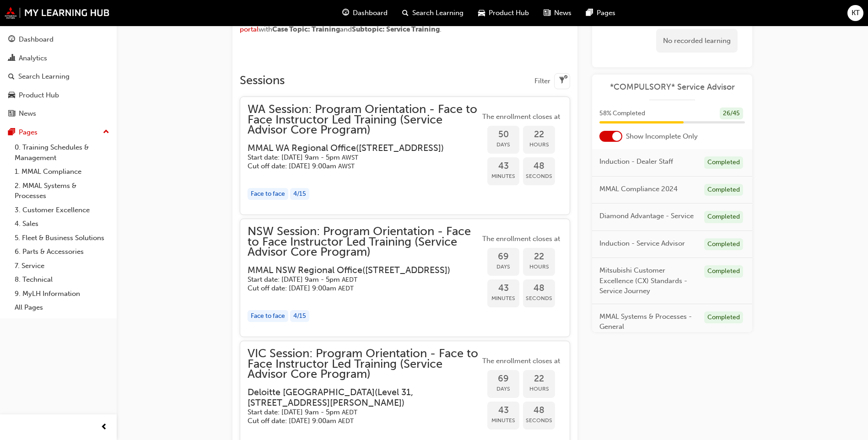
scroll to position [687, 0]
click at [330, 129] on span "WA Session: Program Orientation - Face to Face Instructor Led Training (Service…" at bounding box center [364, 121] width 233 height 31
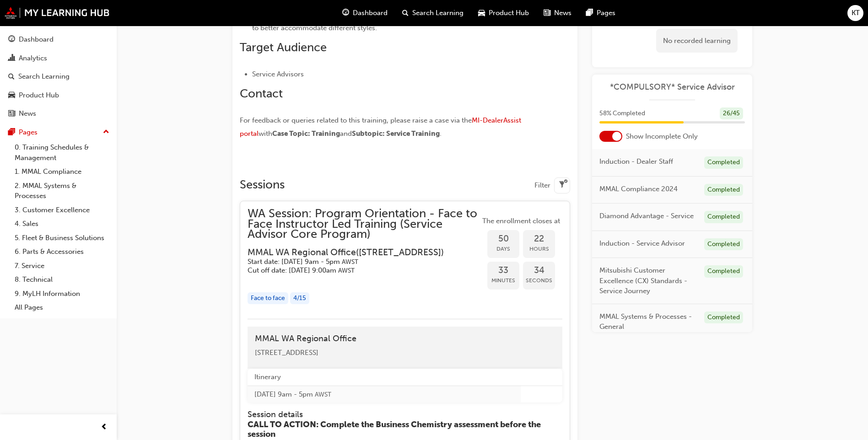
scroll to position [595, 0]
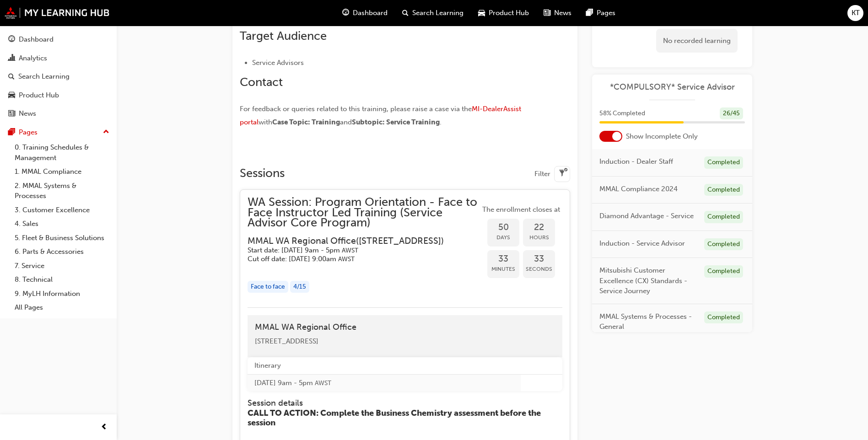
click at [338, 204] on span "WA Session: Program Orientation - Face to Face Instructor Led Training (Service…" at bounding box center [364, 212] width 233 height 31
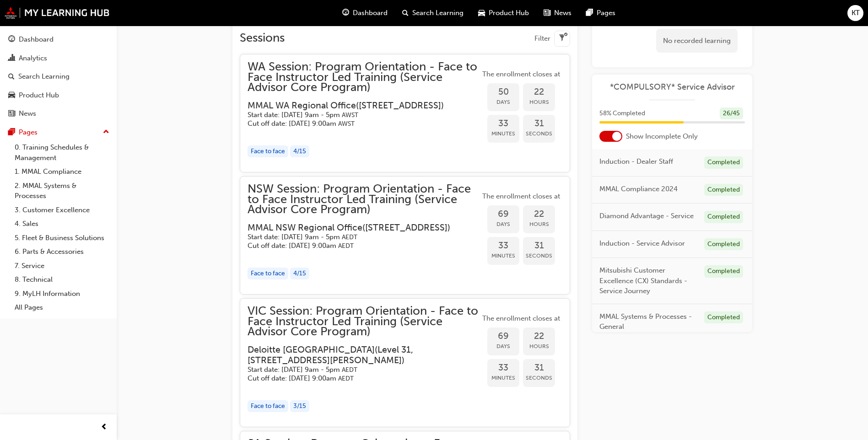
scroll to position [732, 0]
click at [268, 155] on div "Face to face" at bounding box center [268, 150] width 41 height 12
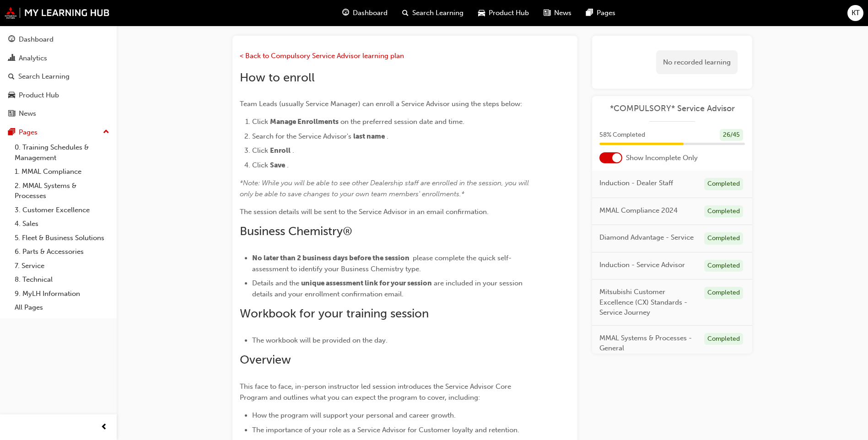
scroll to position [0, 0]
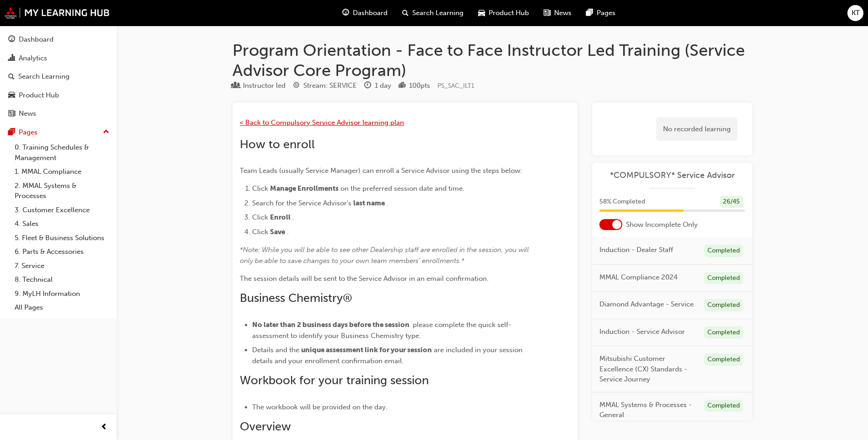
click at [281, 123] on span "< Back to Compulsory Service Advisor learning plan" at bounding box center [322, 123] width 164 height 8
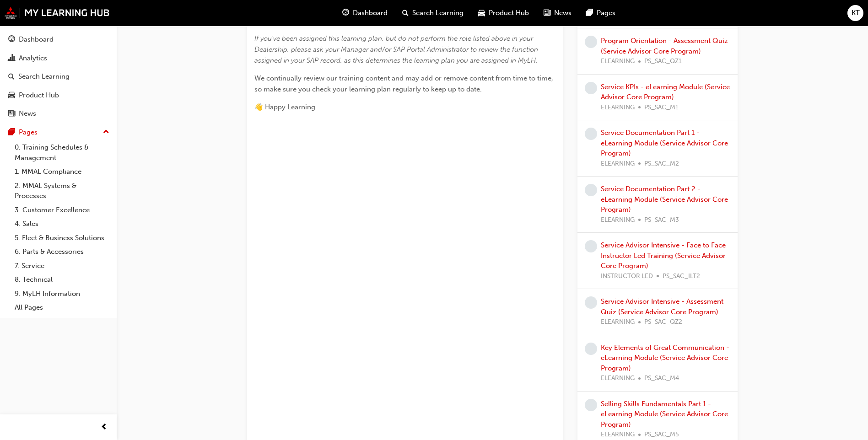
scroll to position [137, 0]
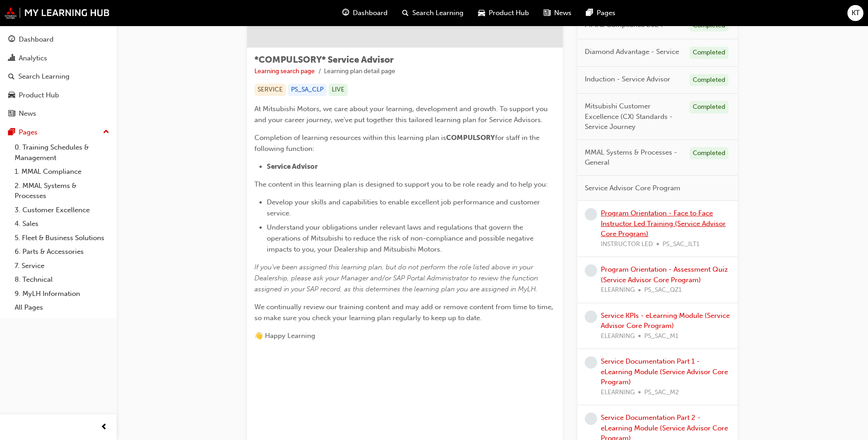
click at [652, 223] on link "Program Orientation - Face to Face Instructor Led Training (Service Advisor Cor…" at bounding box center [663, 223] width 125 height 29
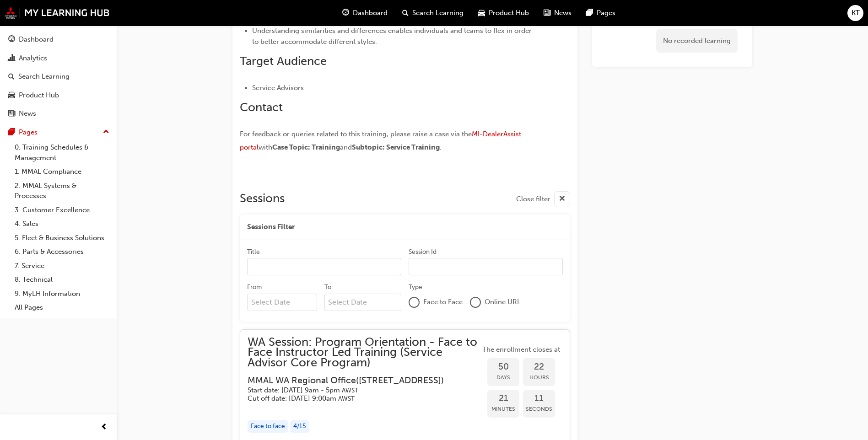
scroll to position [624, 0]
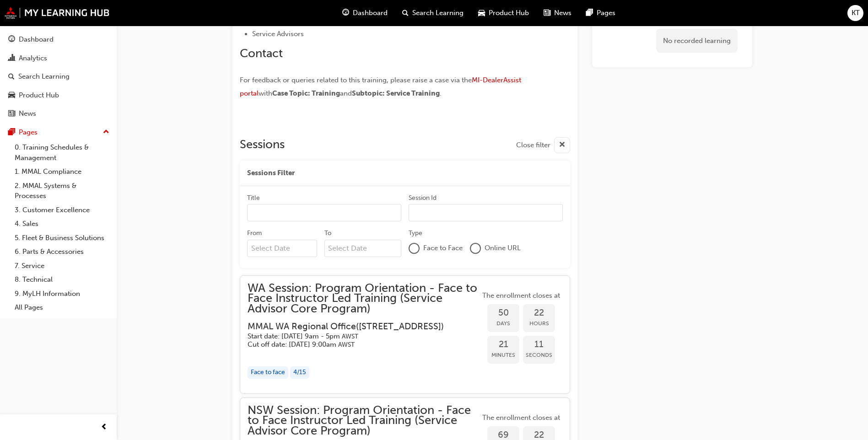
click at [293, 214] on input "Title" at bounding box center [324, 212] width 154 height 17
click at [267, 244] on input "From" at bounding box center [282, 248] width 70 height 17
click at [313, 224] on div "Title Session Id" at bounding box center [405, 212] width 316 height 36
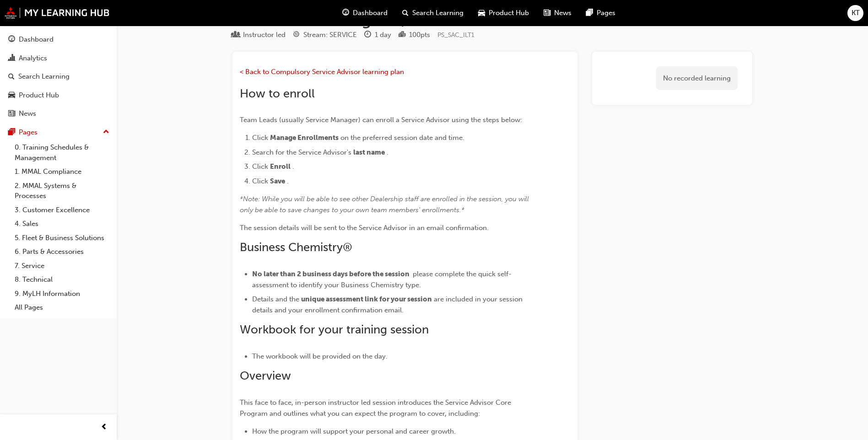
scroll to position [0, 0]
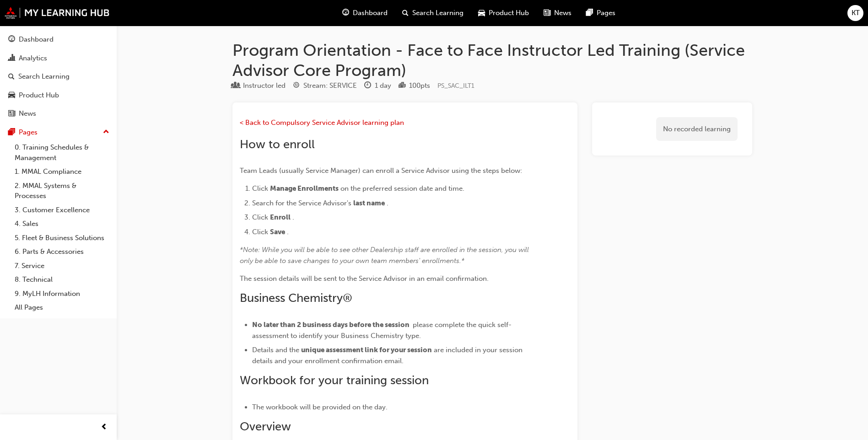
click at [858, 12] on span "KT" at bounding box center [856, 13] width 8 height 11
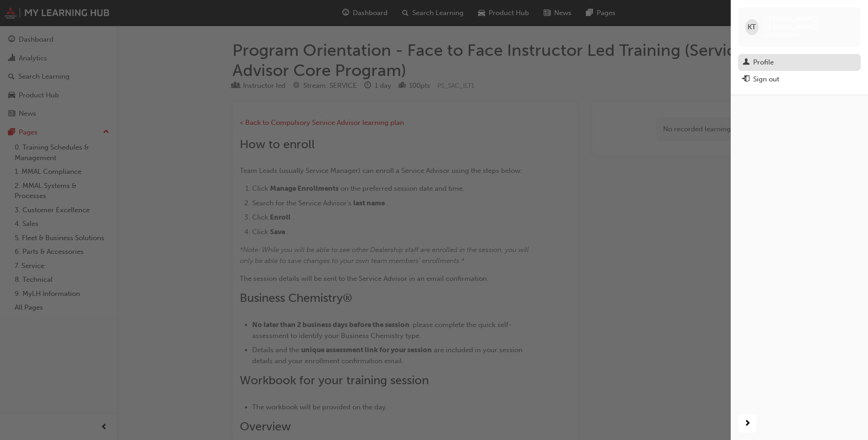
click at [776, 57] on div "Profile" at bounding box center [800, 62] width 114 height 11
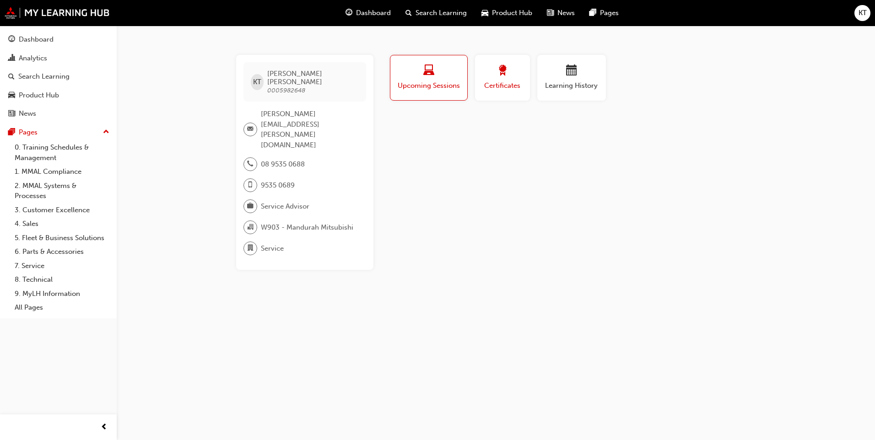
click at [513, 73] on div "button" at bounding box center [502, 72] width 41 height 14
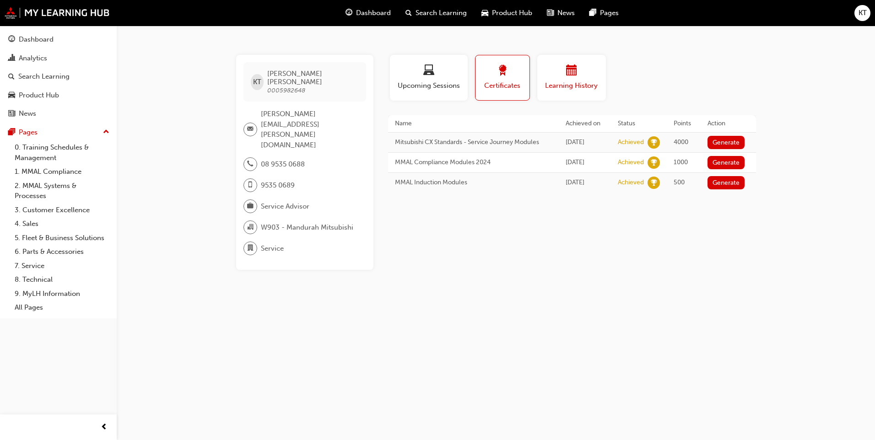
click at [563, 73] on div "button" at bounding box center [571, 72] width 55 height 14
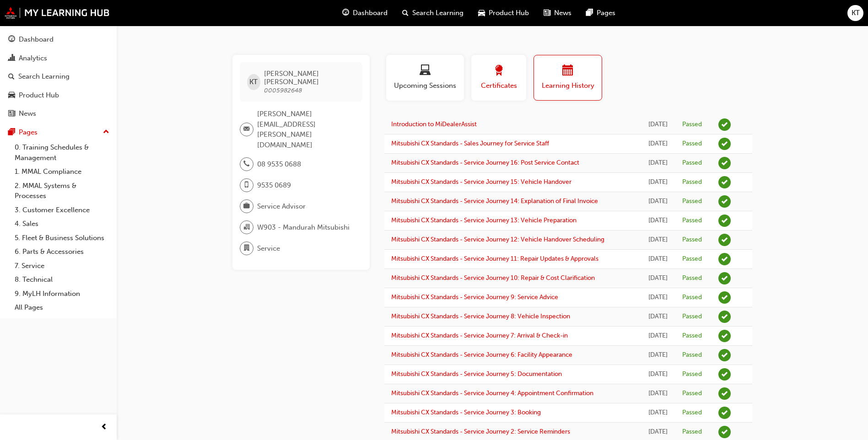
click at [486, 68] on div "button" at bounding box center [498, 72] width 41 height 14
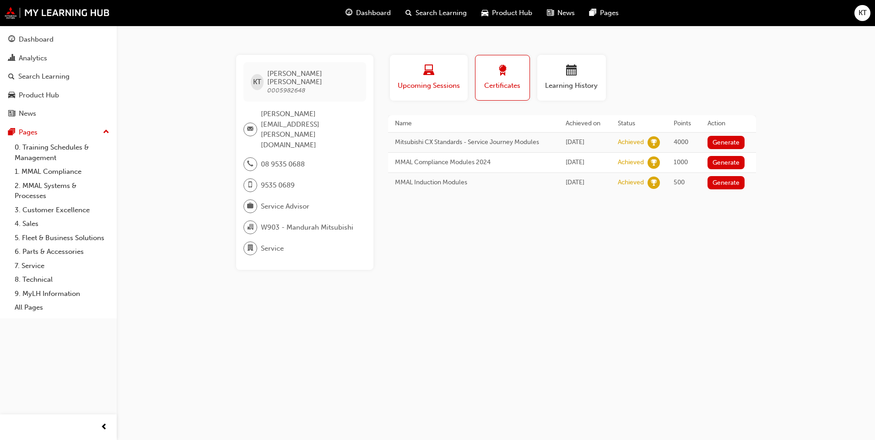
click at [446, 70] on div "button" at bounding box center [429, 72] width 64 height 14
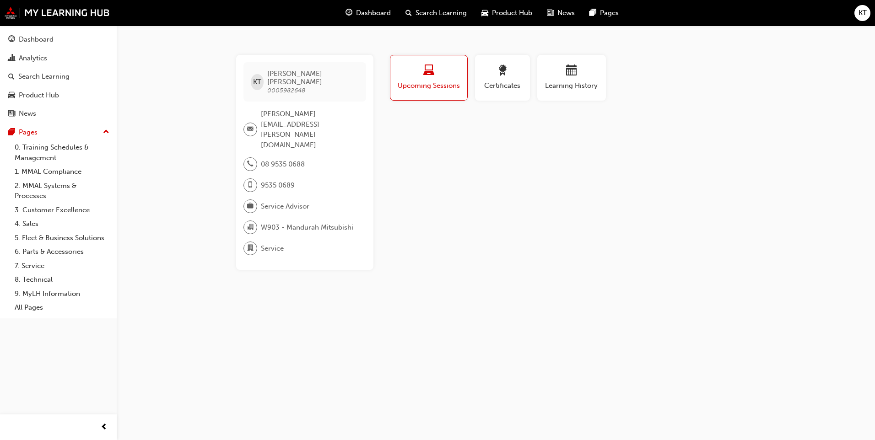
drag, startPoint x: 236, startPoint y: 49, endPoint x: 256, endPoint y: 78, distance: 35.8
click at [256, 78] on div "KT [PERSON_NAME] 0005982648 [PERSON_NAME][EMAIL_ADDRESS][PERSON_NAME][DOMAIN_NA…" at bounding box center [437, 220] width 875 height 440
click at [51, 154] on link "0. Training Schedules & Management" at bounding box center [62, 153] width 102 height 24
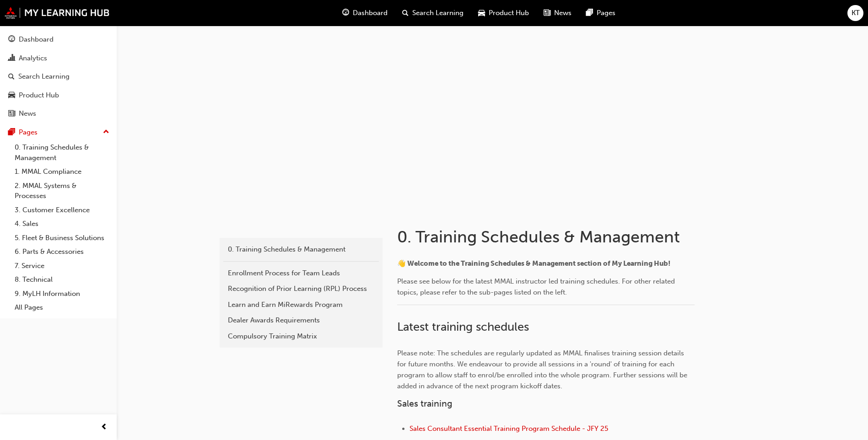
click at [479, 10] on span "car-icon" at bounding box center [481, 12] width 7 height 11
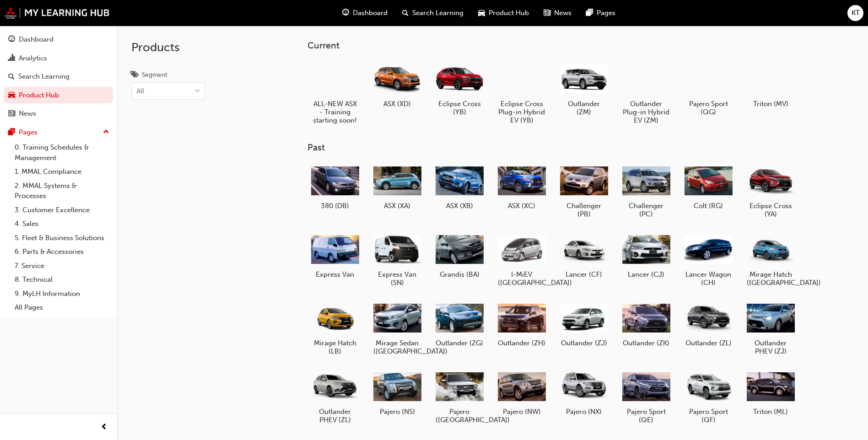
click at [364, 11] on span "Dashboard" at bounding box center [370, 13] width 35 height 11
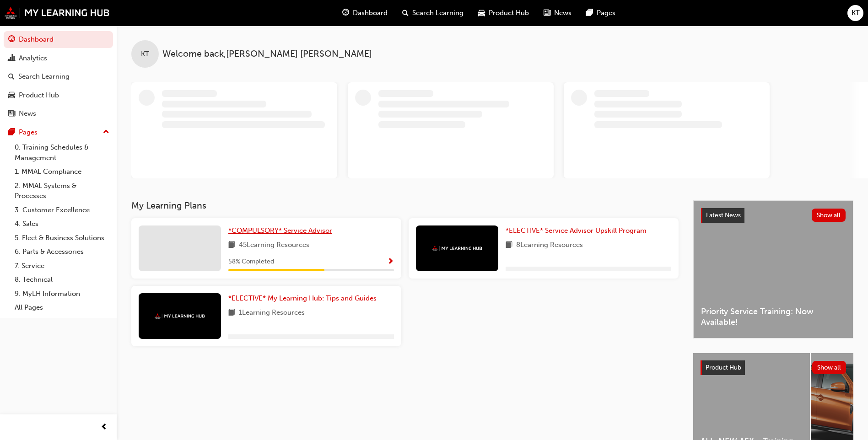
click at [328, 201] on div "KT Welcome back , [PERSON_NAME]" at bounding box center [493, 113] width 752 height 175
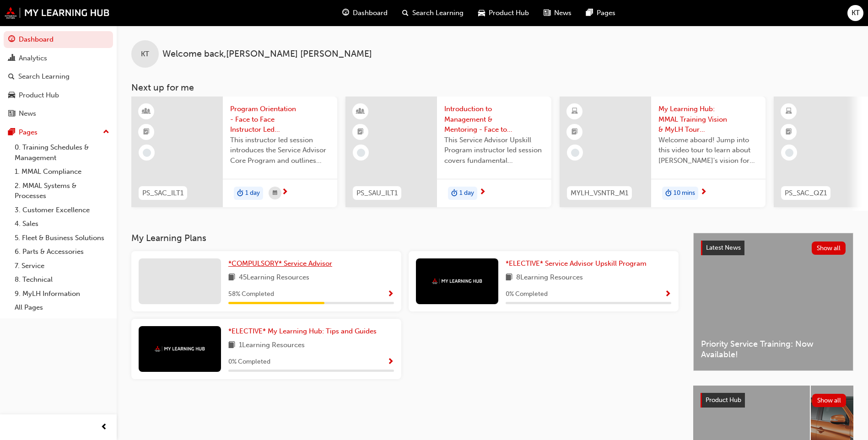
click at [299, 266] on span "*COMPULSORY* Service Advisor" at bounding box center [280, 264] width 104 height 8
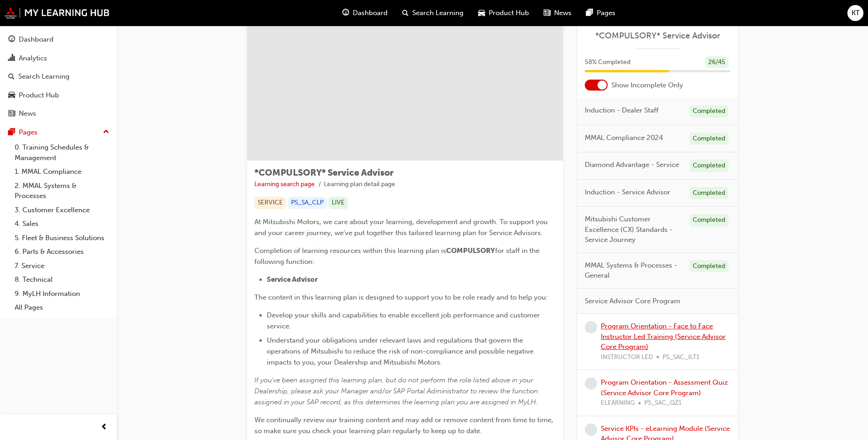
scroll to position [46, 0]
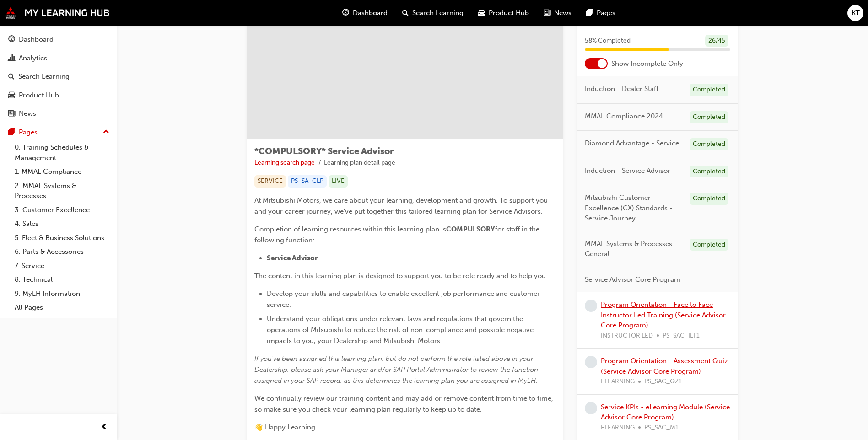
click at [627, 312] on link "Program Orientation - Face to Face Instructor Led Training (Service Advisor Cor…" at bounding box center [663, 315] width 125 height 29
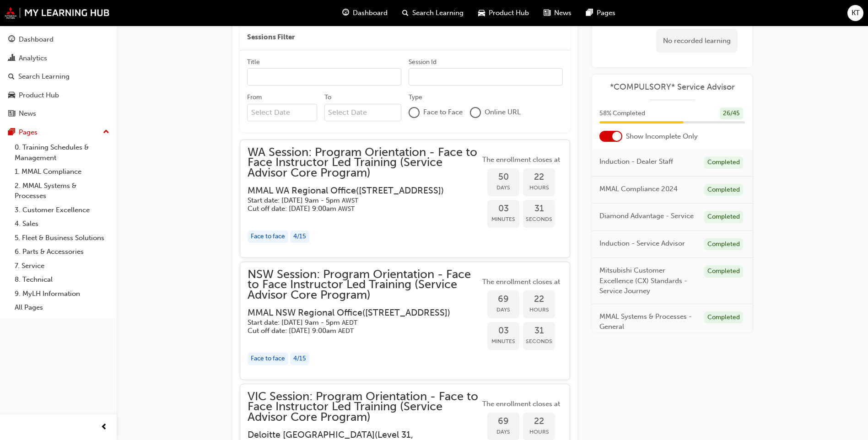
scroll to position [778, 0]
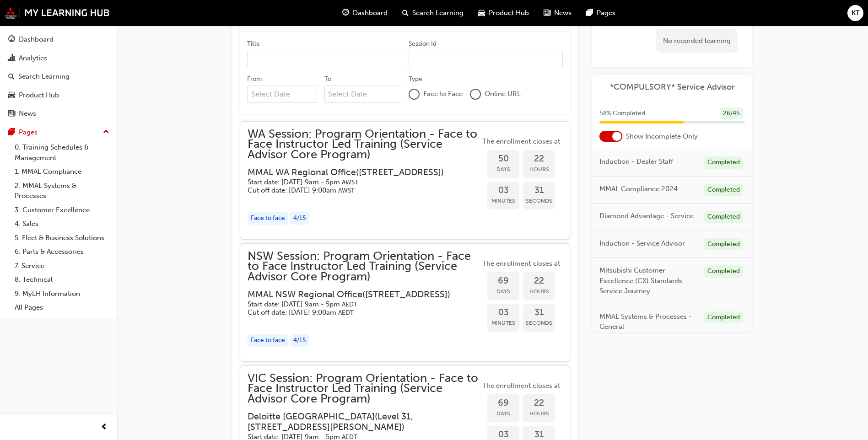
click at [344, 163] on div "WA Session: Program Orientation - Face to Face Instructor Led Training (Service…" at bounding box center [364, 162] width 233 height 66
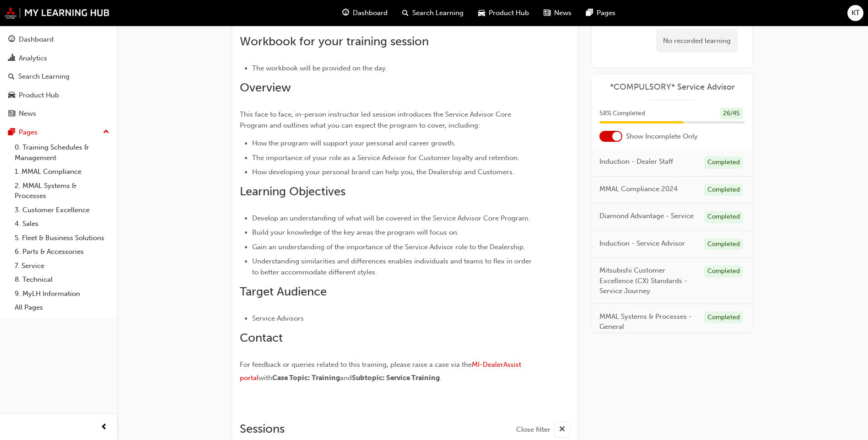
scroll to position [320, 0]
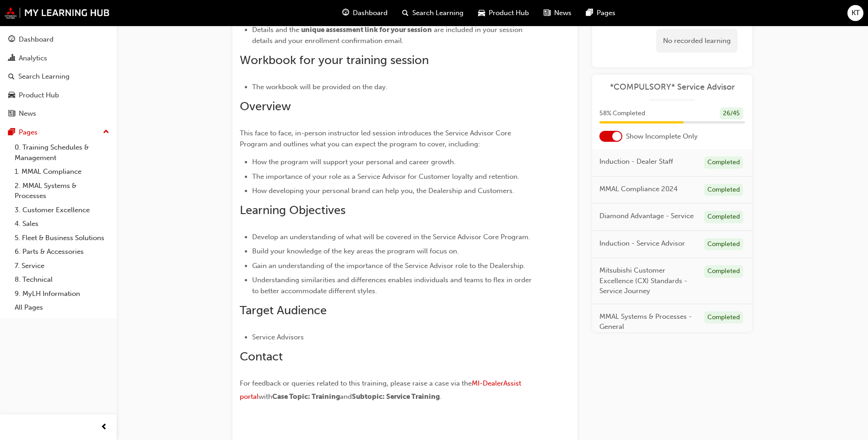
click at [858, 18] on span "KT" at bounding box center [856, 13] width 8 height 11
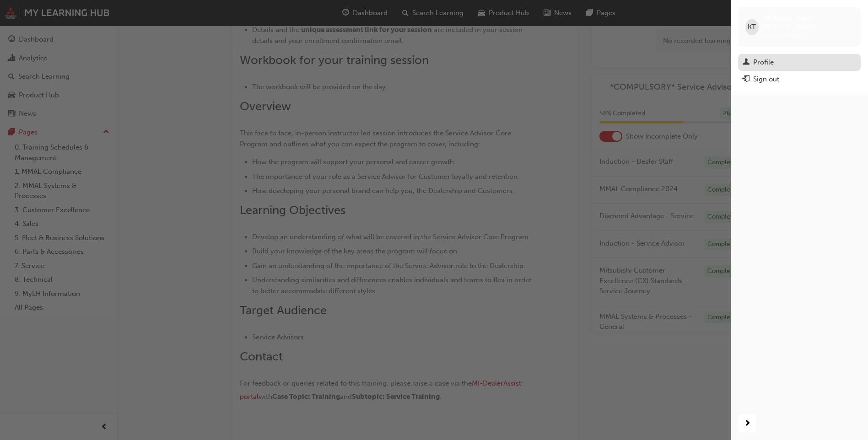
click at [770, 58] on div "Profile" at bounding box center [763, 62] width 21 height 11
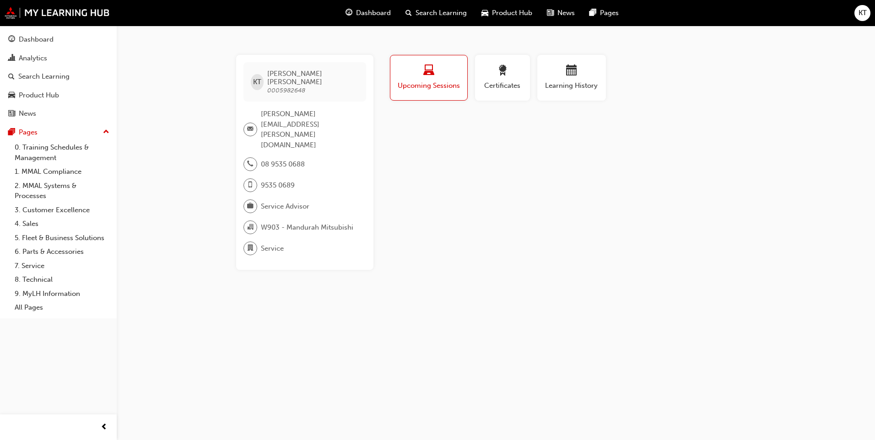
click at [297, 159] on span "08 9535 0688" at bounding box center [283, 164] width 44 height 11
drag, startPoint x: 282, startPoint y: 114, endPoint x: 285, endPoint y: 86, distance: 28.6
click at [285, 87] on span "0005982648" at bounding box center [286, 91] width 38 height 8
click at [290, 242] on div "Service" at bounding box center [301, 249] width 115 height 14
click at [342, 77] on div "KT [PERSON_NAME] 0005982648" at bounding box center [305, 81] width 123 height 39
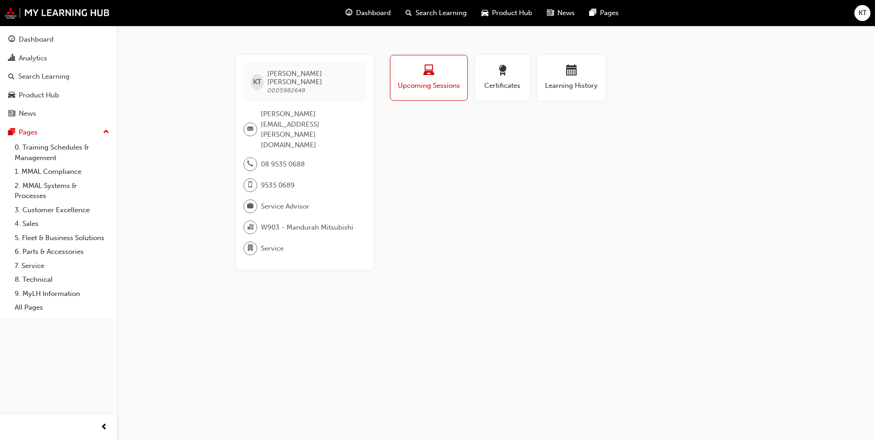
click at [321, 117] on span "[PERSON_NAME][EMAIL_ADDRESS][PERSON_NAME][DOMAIN_NAME]" at bounding box center [310, 129] width 98 height 41
click at [263, 180] on span "9535 0689" at bounding box center [278, 185] width 34 height 11
drag, startPoint x: 263, startPoint y: 159, endPoint x: 305, endPoint y: 157, distance: 41.7
click at [305, 157] on div "08 9535 0688 9535 0689" at bounding box center [305, 178] width 123 height 42
click at [307, 157] on div "08 9535 0688 9535 0689" at bounding box center [305, 178] width 123 height 42
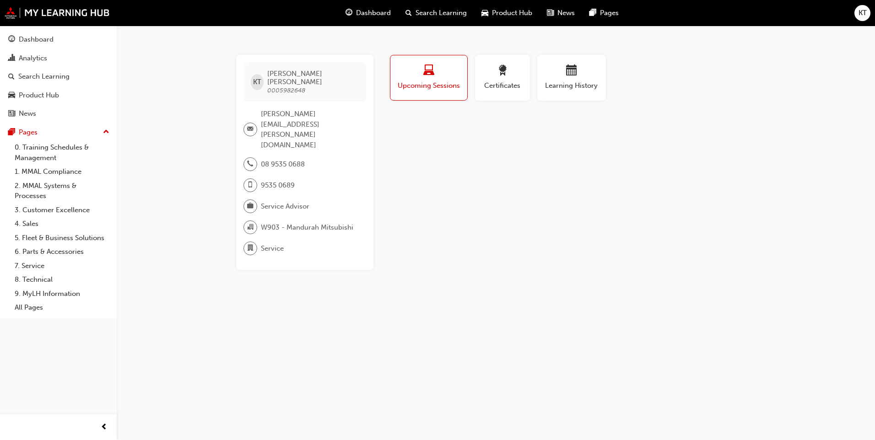
click at [856, 18] on div "Dashboard Search Learning Product Hub News Pages KT" at bounding box center [437, 13] width 875 height 26
click at [856, 18] on div "KT" at bounding box center [863, 13] width 16 height 16
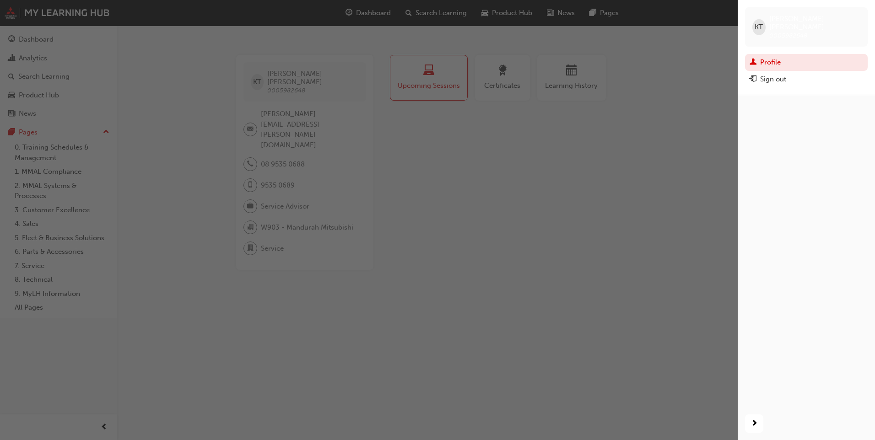
drag, startPoint x: 789, startPoint y: 58, endPoint x: 778, endPoint y: 52, distance: 12.9
click at [778, 54] on link "Profile" at bounding box center [806, 62] width 123 height 17
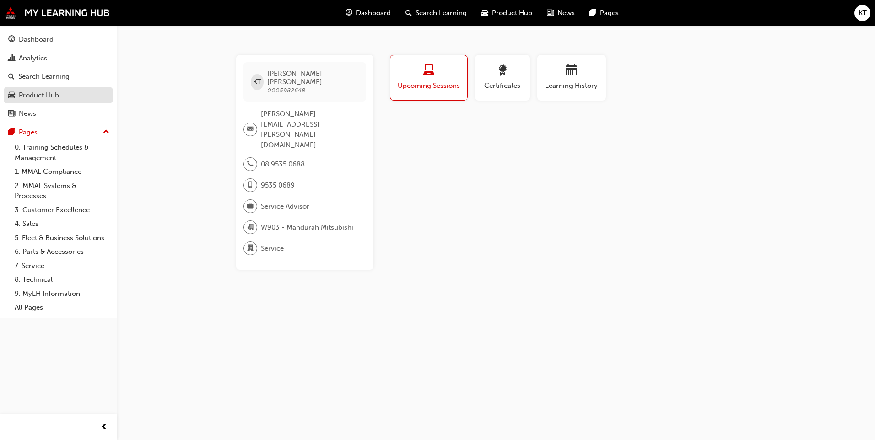
click at [60, 90] on div "Product Hub" at bounding box center [58, 95] width 100 height 11
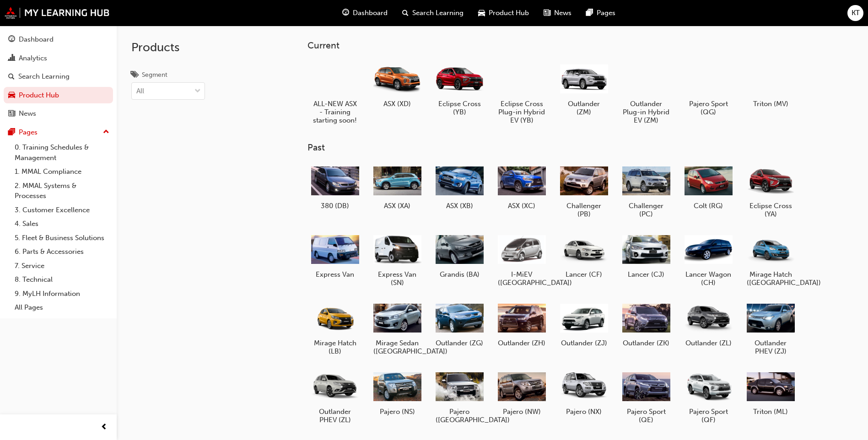
click at [375, 17] on span "Dashboard" at bounding box center [370, 13] width 35 height 11
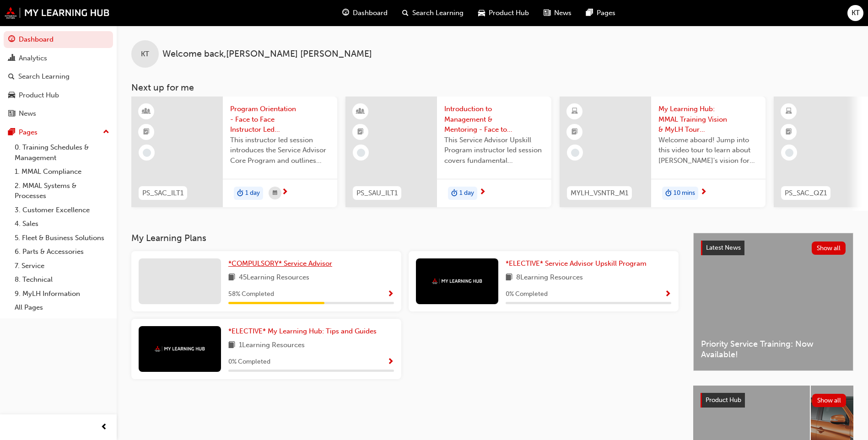
click at [263, 268] on span "*COMPULSORY* Service Advisor" at bounding box center [280, 264] width 104 height 8
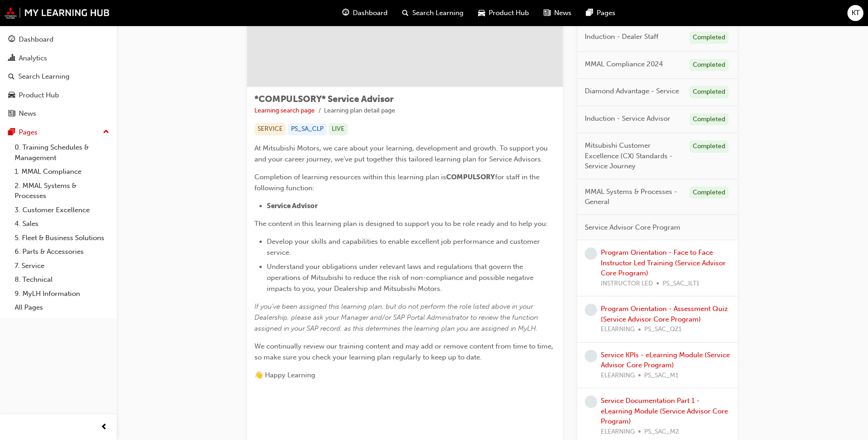
scroll to position [52, 0]
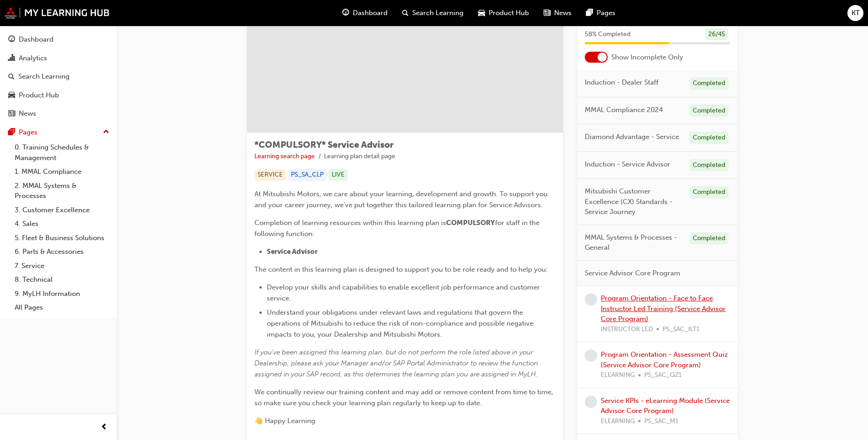
click at [646, 298] on link "Program Orientation - Face to Face Instructor Led Training (Service Advisor Cor…" at bounding box center [663, 308] width 125 height 29
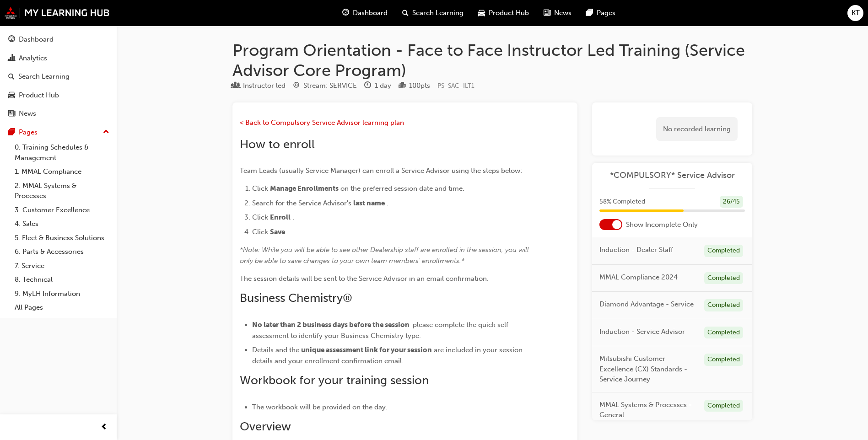
click at [863, 19] on button "KT" at bounding box center [856, 13] width 16 height 16
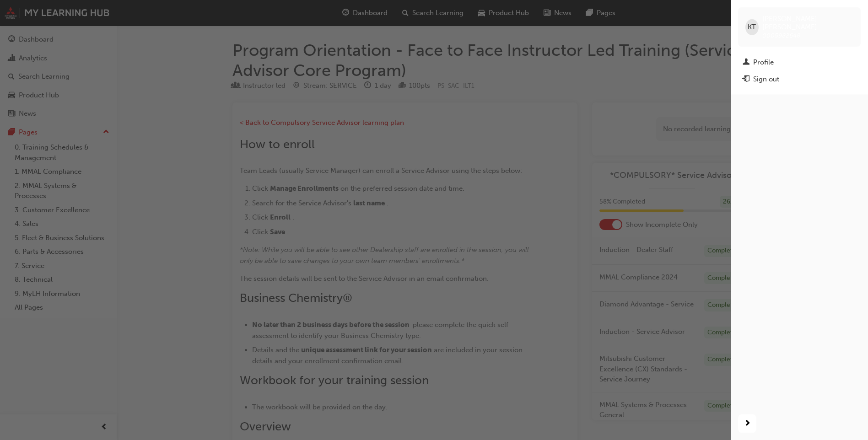
click at [599, 124] on div "button" at bounding box center [365, 220] width 731 height 440
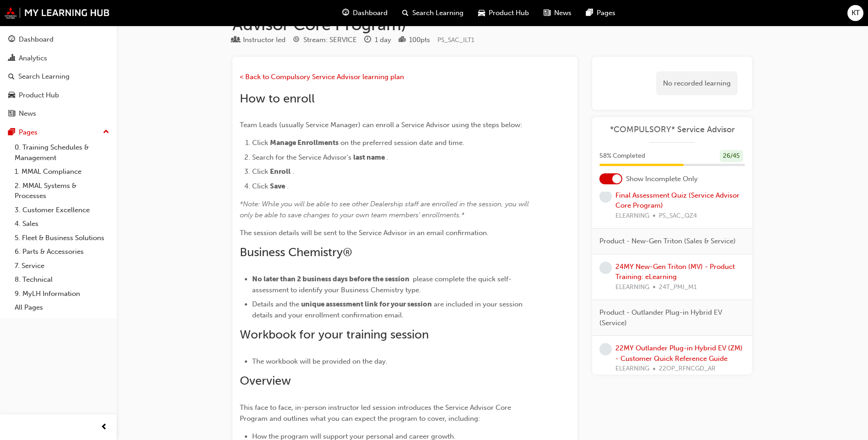
scroll to position [1131, 0]
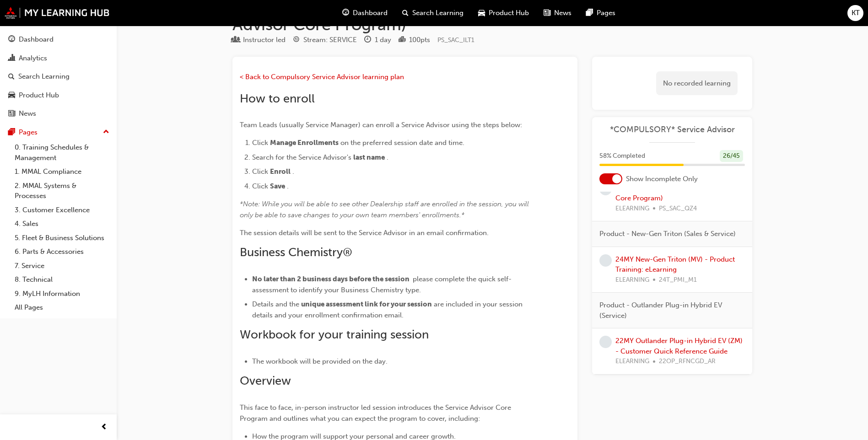
click at [650, 255] on div "24MY New-Gen Triton (MV) - Product Training: eLearning ELEARNING 24T_PMI_M1" at bounding box center [681, 270] width 130 height 31
click at [650, 255] on link "24MY New-Gen Triton (MV) - Product Training: eLearning" at bounding box center [675, 264] width 119 height 19
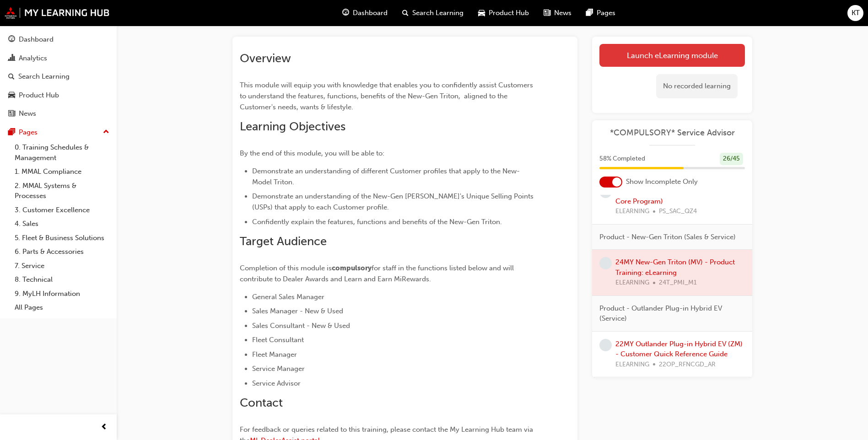
click at [683, 46] on link "Launch eLearning module" at bounding box center [673, 55] width 146 height 23
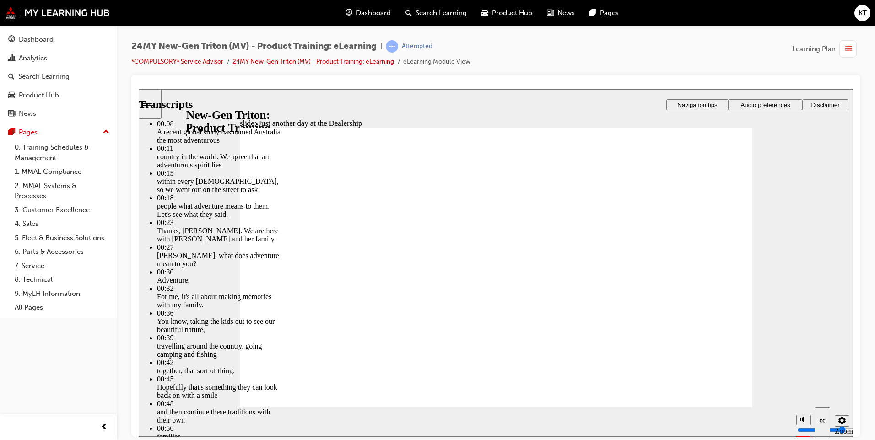
drag, startPoint x: 597, startPoint y: 344, endPoint x: 477, endPoint y: 343, distance: 119.9
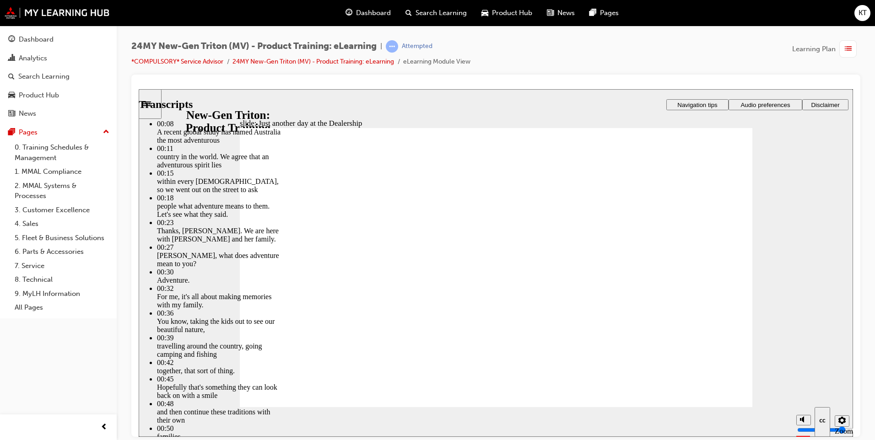
type input "260"
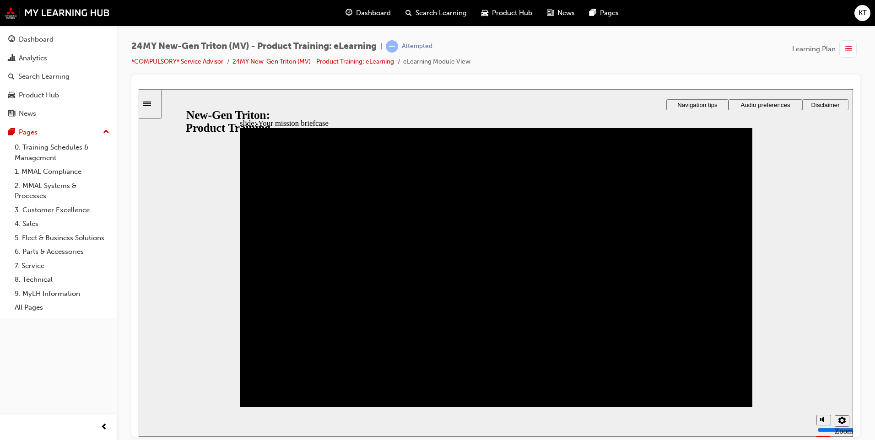
drag, startPoint x: 482, startPoint y: 349, endPoint x: 487, endPoint y: 337, distance: 13.3
drag, startPoint x: 487, startPoint y: 337, endPoint x: 493, endPoint y: 328, distance: 11.2
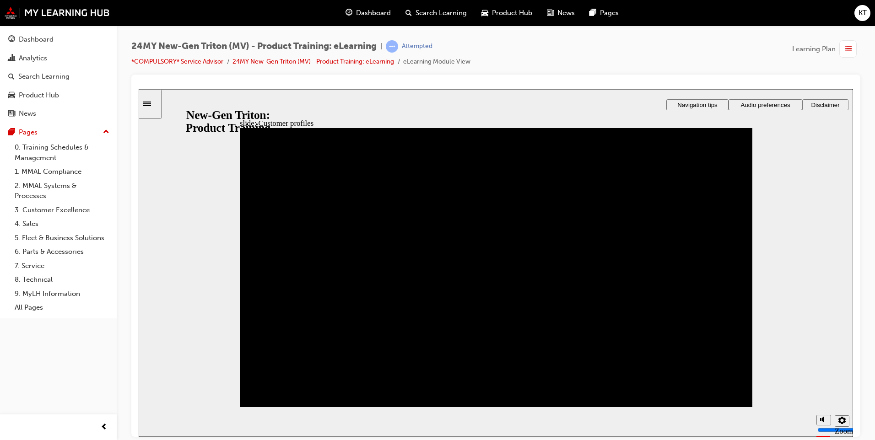
drag, startPoint x: 309, startPoint y: 225, endPoint x: 309, endPoint y: 251, distance: 26.1
drag, startPoint x: 467, startPoint y: 321, endPoint x: 430, endPoint y: 231, distance: 96.9
drag, startPoint x: 461, startPoint y: 322, endPoint x: 423, endPoint y: 223, distance: 105.6
drag, startPoint x: 444, startPoint y: 231, endPoint x: 548, endPoint y: 317, distance: 135.3
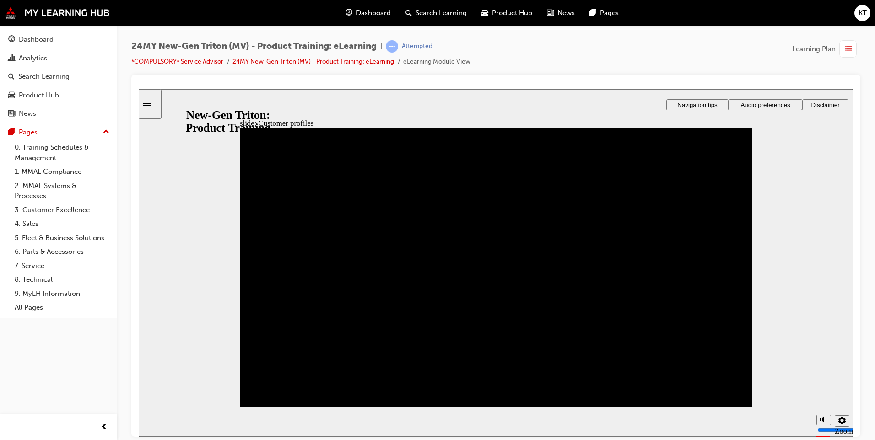
drag, startPoint x: 557, startPoint y: 330, endPoint x: 504, endPoint y: 263, distance: 84.4
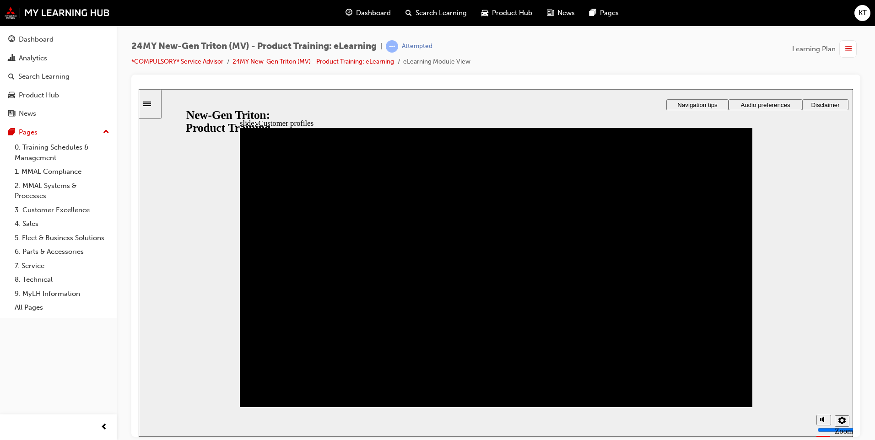
drag, startPoint x: 462, startPoint y: 370, endPoint x: 542, endPoint y: 223, distance: 167.6
drag, startPoint x: 275, startPoint y: 382, endPoint x: 527, endPoint y: 273, distance: 274.9
drag, startPoint x: 448, startPoint y: 332, endPoint x: 262, endPoint y: 232, distance: 211.6
drag, startPoint x: 264, startPoint y: 318, endPoint x: 267, endPoint y: 278, distance: 39.5
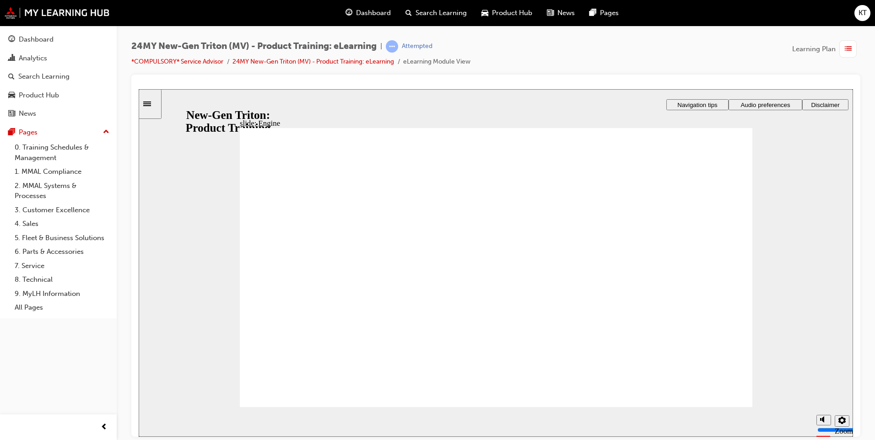
drag, startPoint x: 334, startPoint y: 241, endPoint x: 357, endPoint y: 262, distance: 31.1
